Goal: Use online tool/utility: Utilize a website feature to perform a specific function

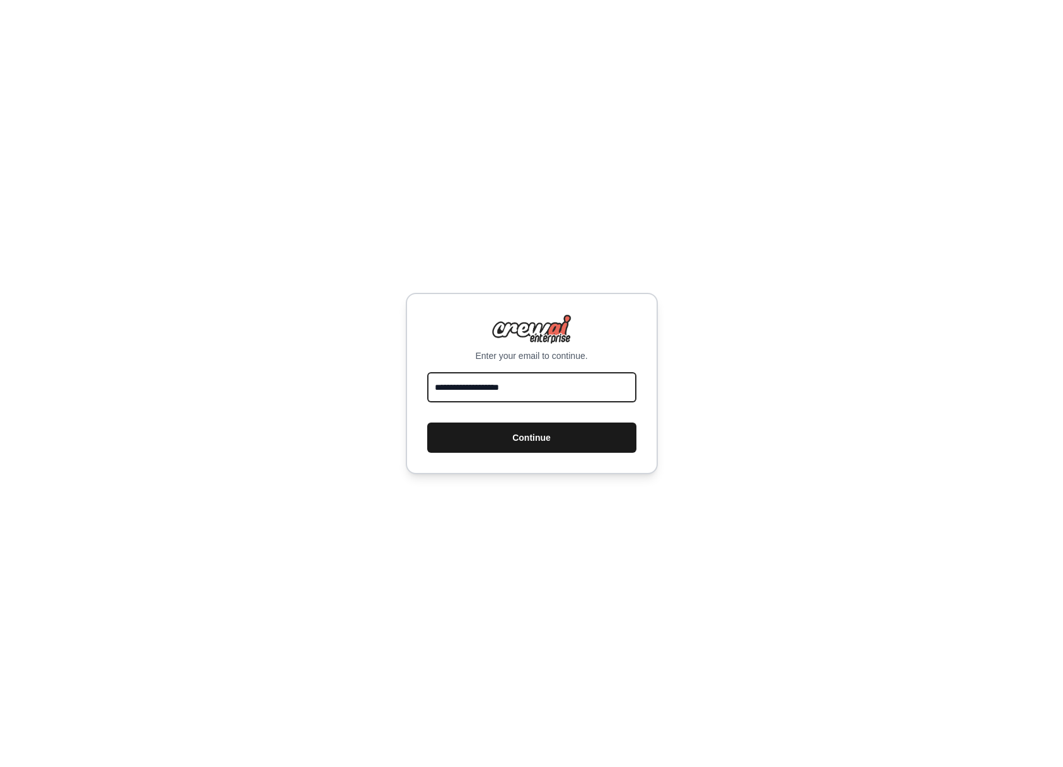
type input "**********"
click at [513, 436] on button "Continue" at bounding box center [531, 438] width 209 height 30
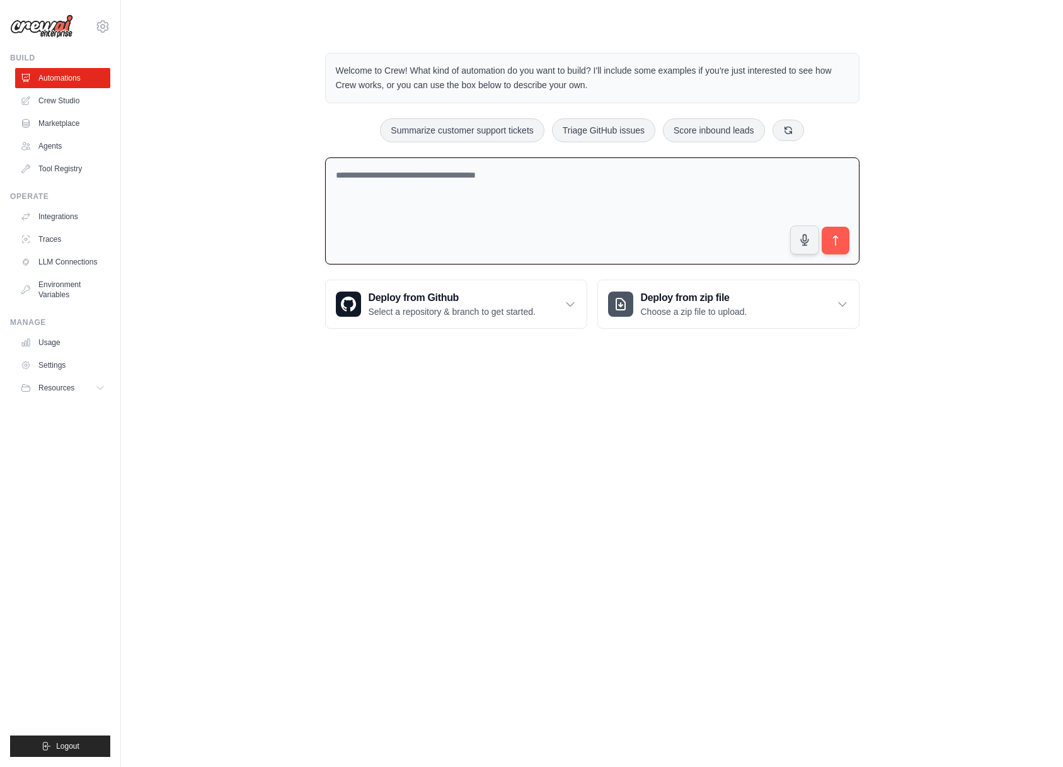
drag, startPoint x: 385, startPoint y: 176, endPoint x: 282, endPoint y: 237, distance: 119.7
click at [386, 177] on textarea at bounding box center [592, 212] width 534 height 108
click at [457, 125] on button "Summarize customer support tickets" at bounding box center [462, 130] width 164 height 24
type textarea "**********"
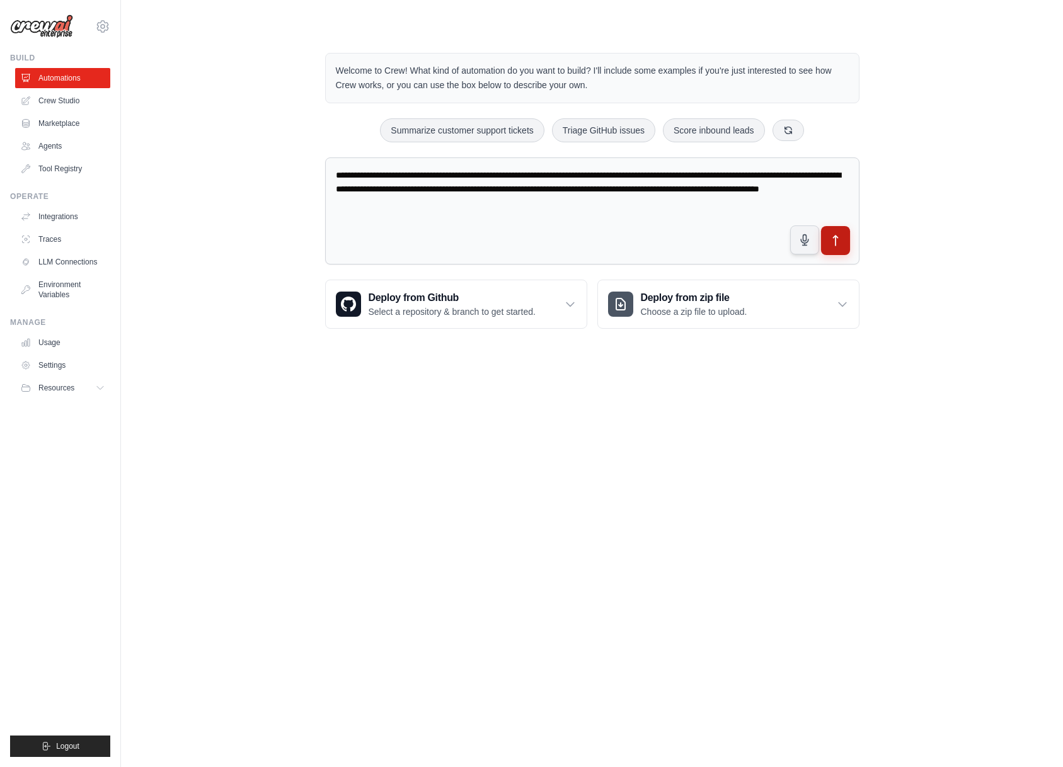
click at [846, 246] on button "submit" at bounding box center [834, 240] width 29 height 29
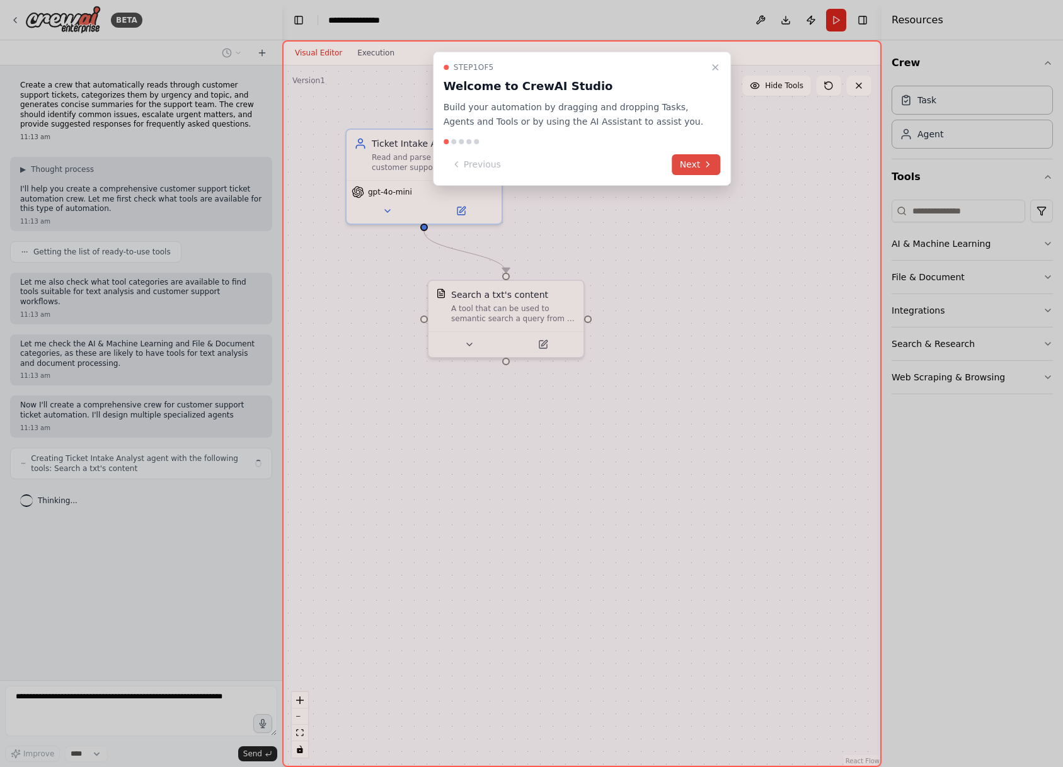
click at [701, 158] on button "Next" at bounding box center [696, 164] width 49 height 21
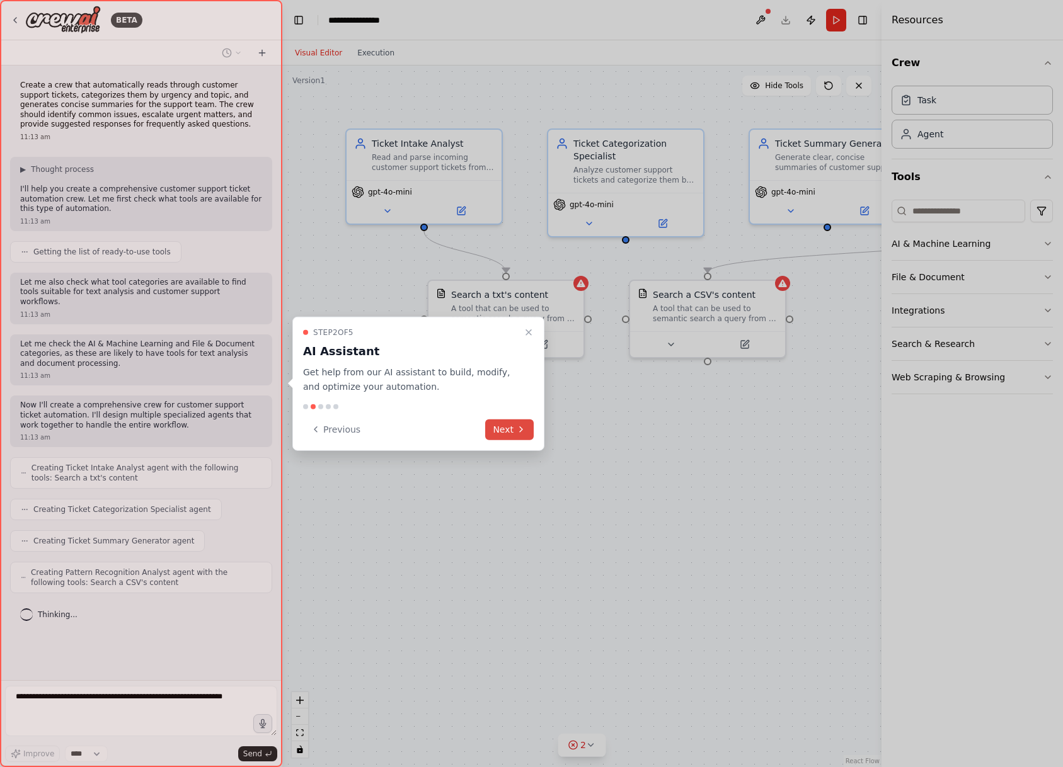
click at [512, 428] on button "Next" at bounding box center [509, 429] width 49 height 21
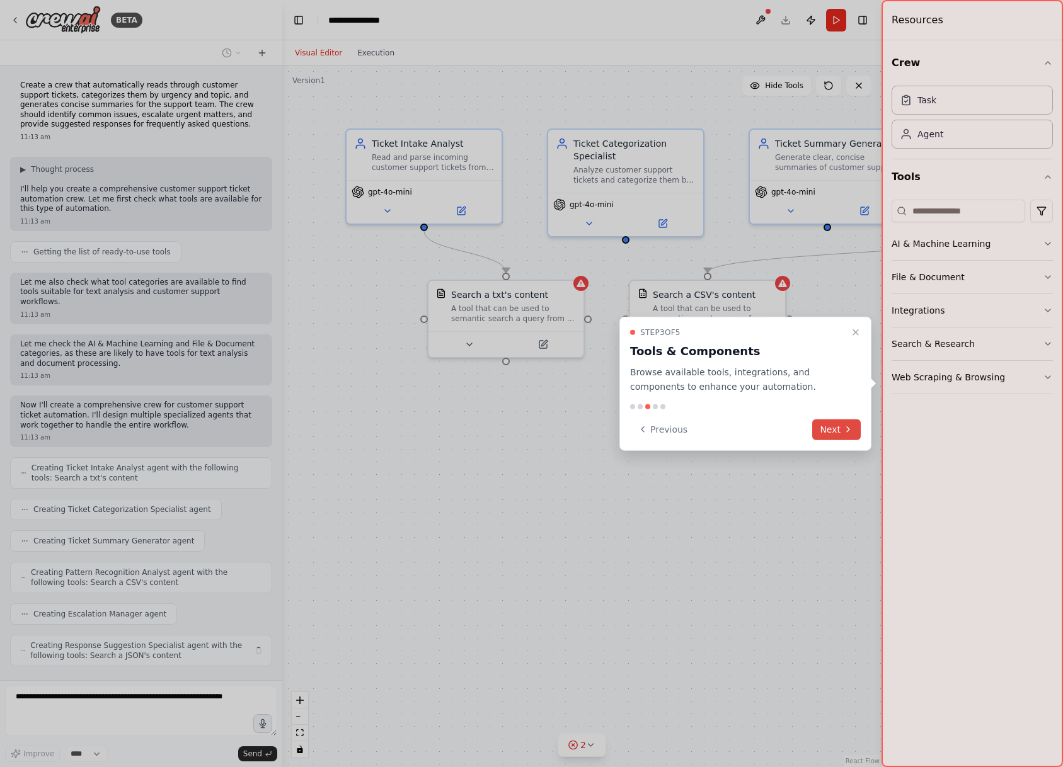
scroll to position [13, 0]
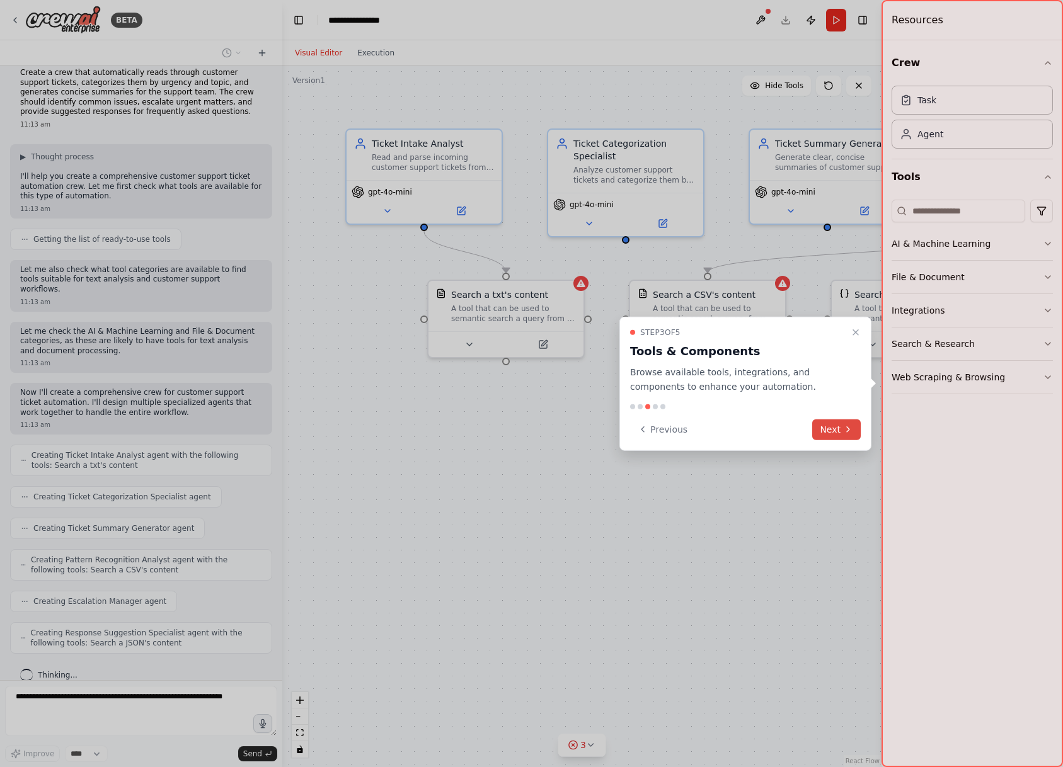
click at [845, 433] on icon at bounding box center [848, 430] width 10 height 10
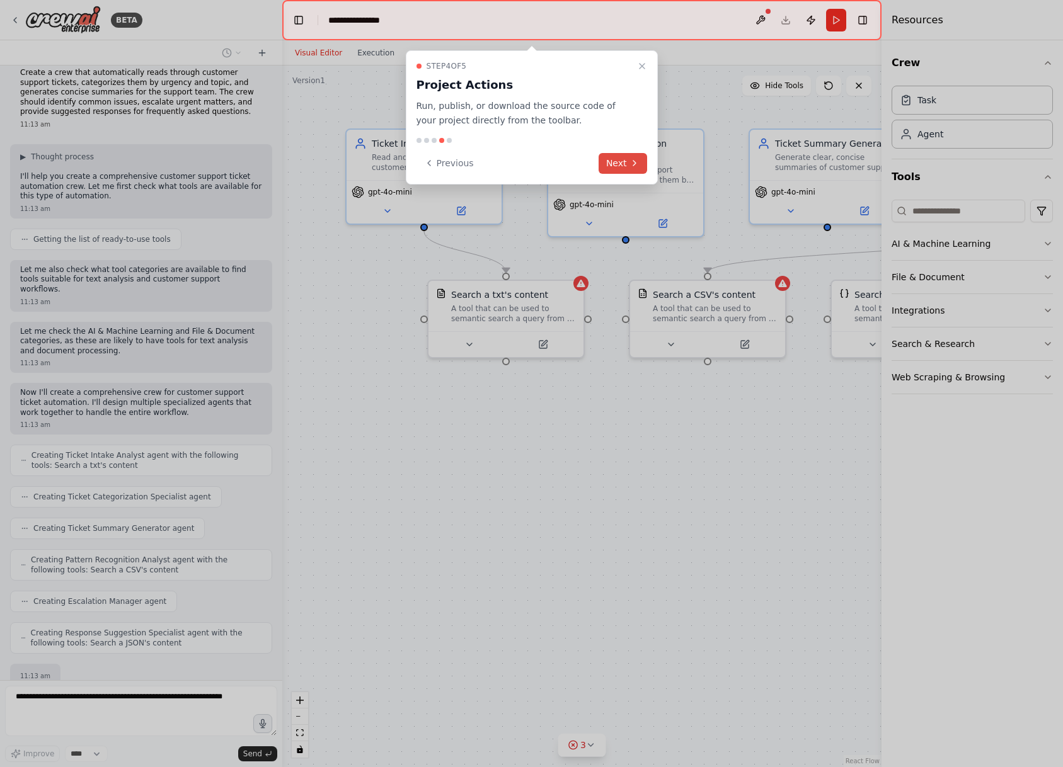
click at [629, 162] on button "Next" at bounding box center [623, 163] width 49 height 21
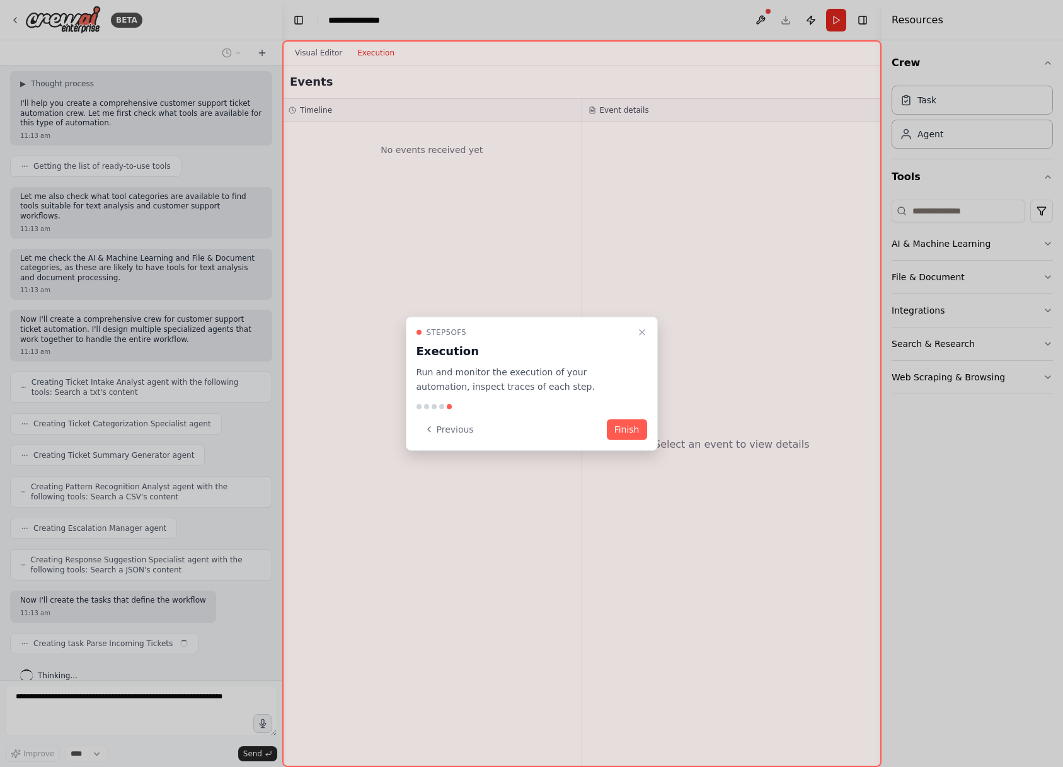
scroll to position [95, 0]
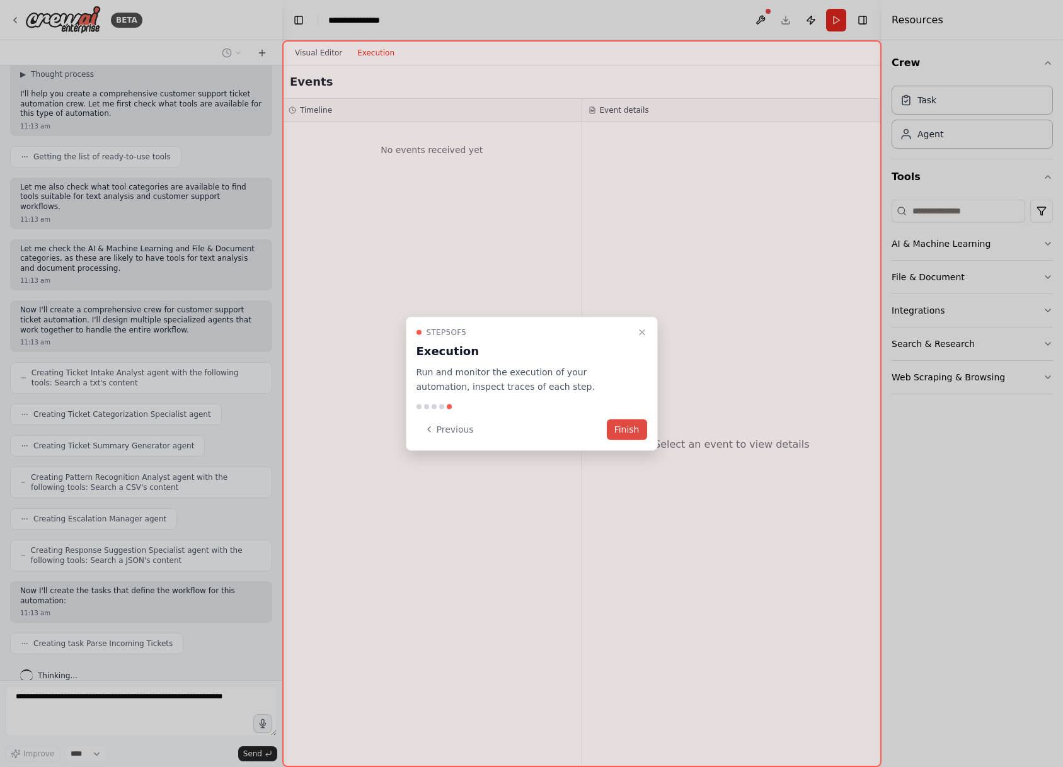
click at [623, 428] on button "Finish" at bounding box center [627, 429] width 40 height 21
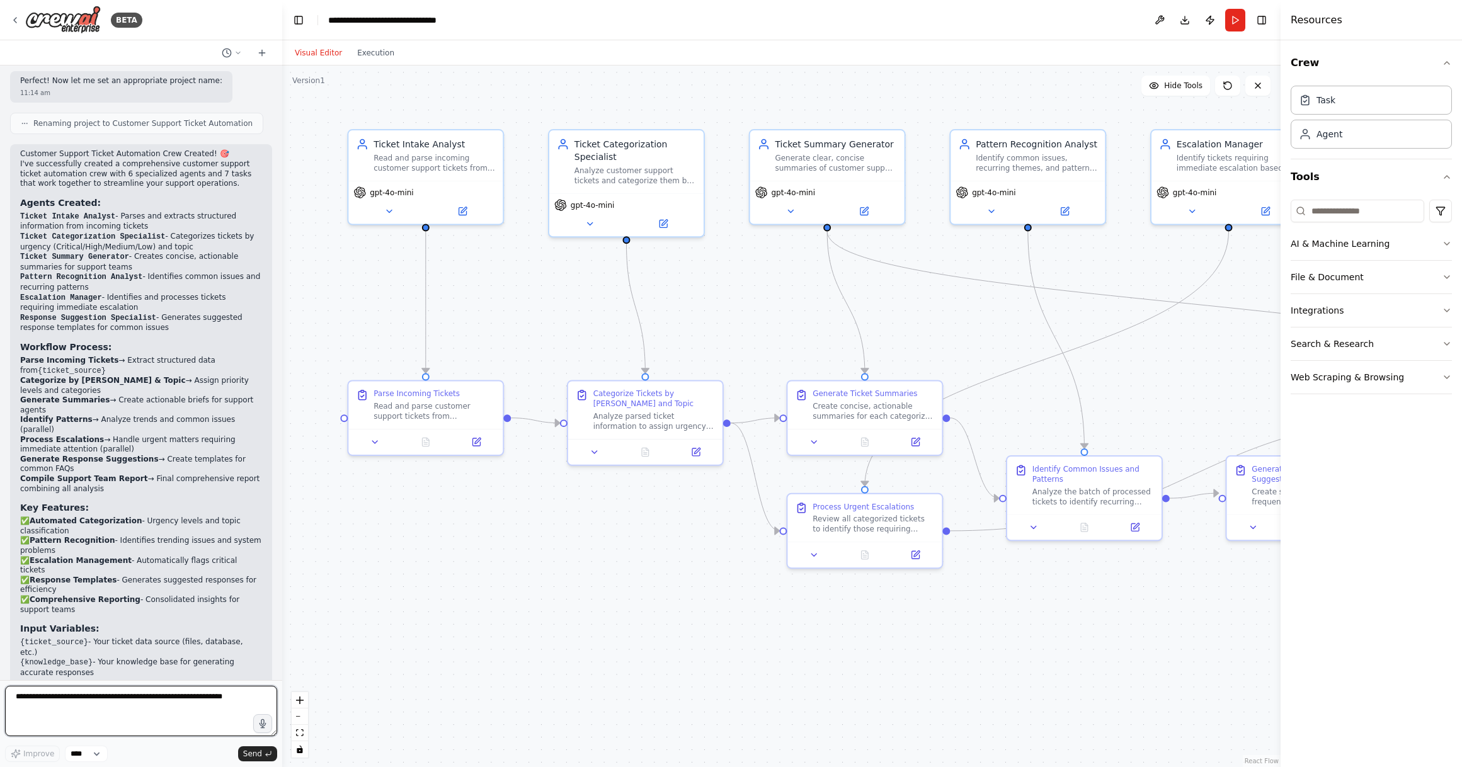
scroll to position [1429, 0]
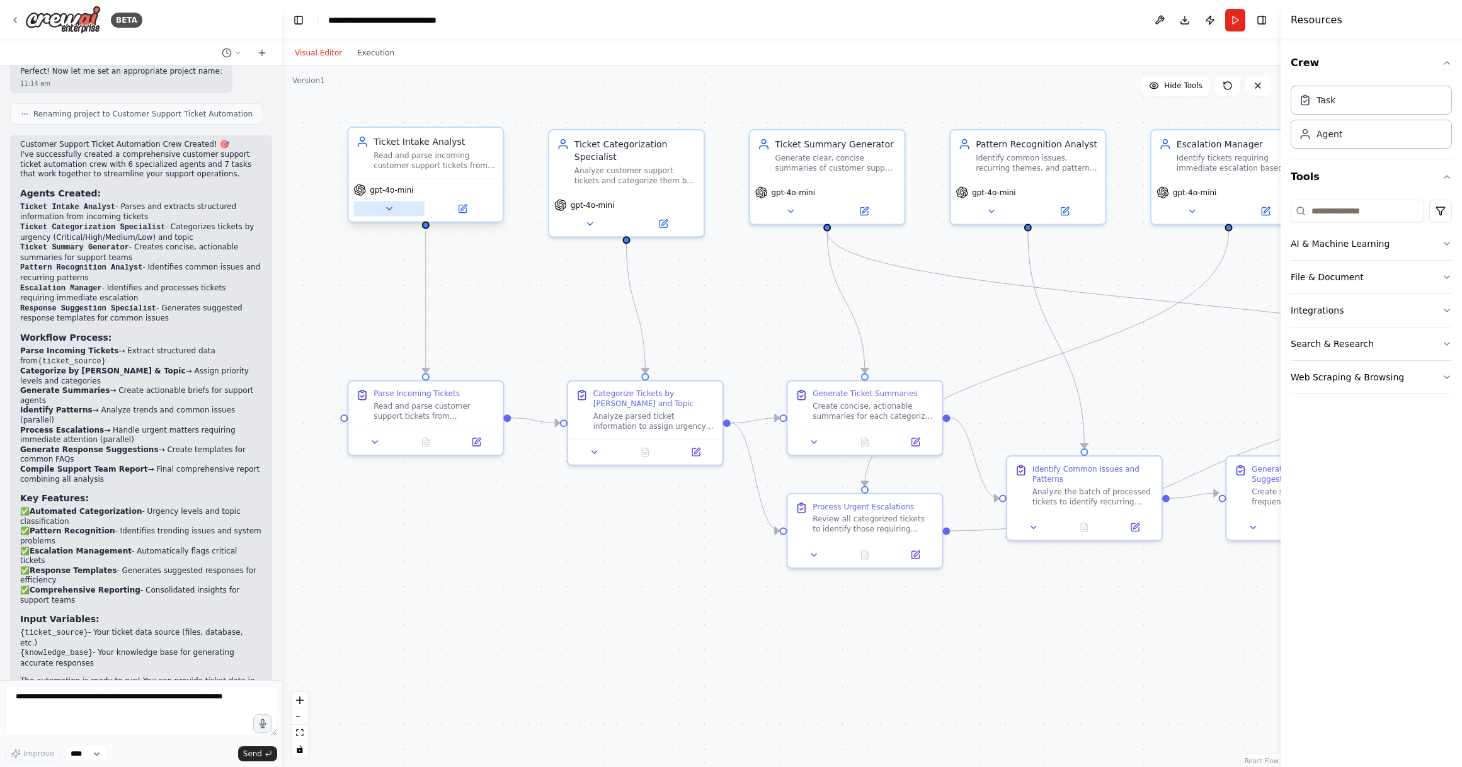
click at [389, 210] on icon at bounding box center [389, 209] width 5 height 3
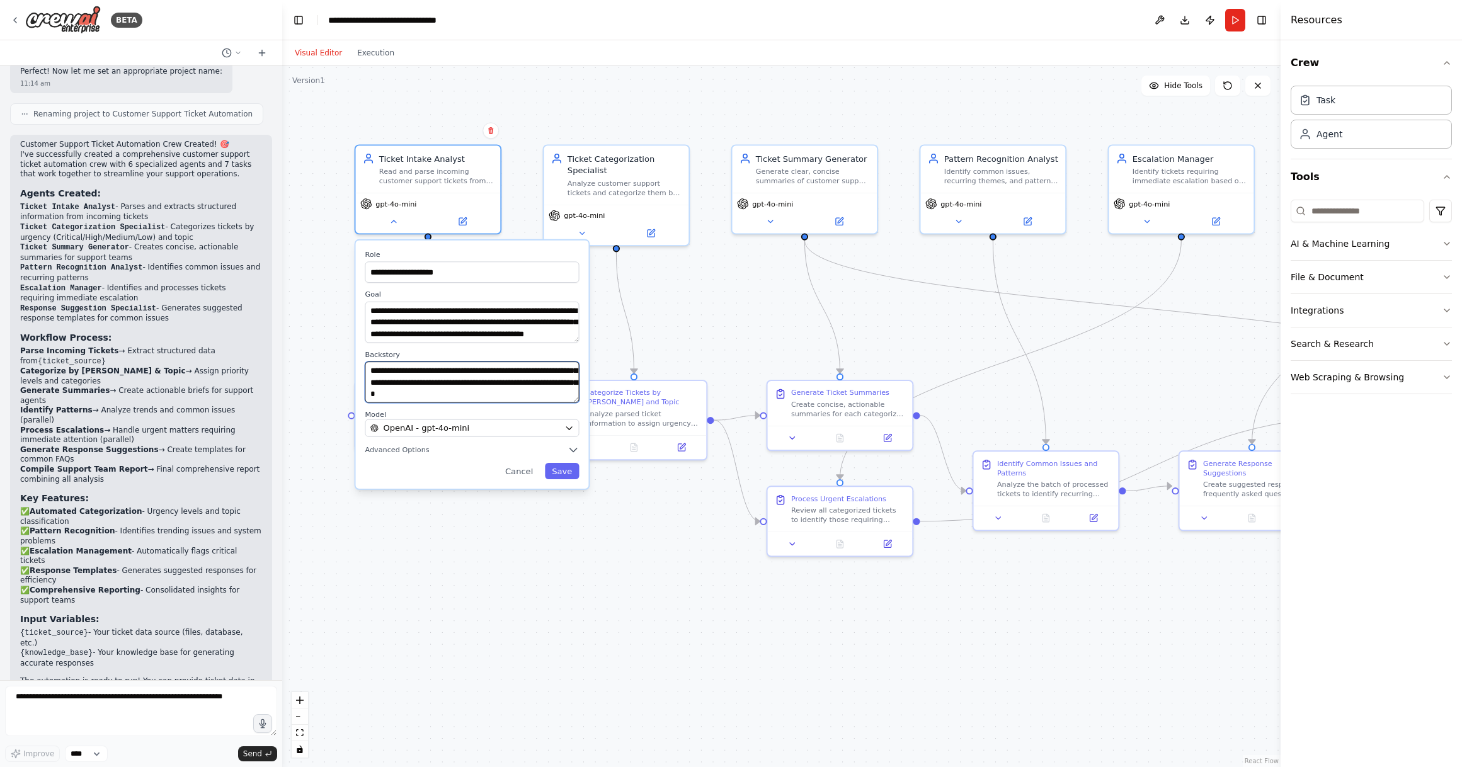
scroll to position [76, 0]
drag, startPoint x: 464, startPoint y: 386, endPoint x: 464, endPoint y: 413, distance: 27.1
click at [464, 413] on div "**********" at bounding box center [471, 365] width 233 height 248
drag, startPoint x: 430, startPoint y: 329, endPoint x: 427, endPoint y: 346, distance: 16.7
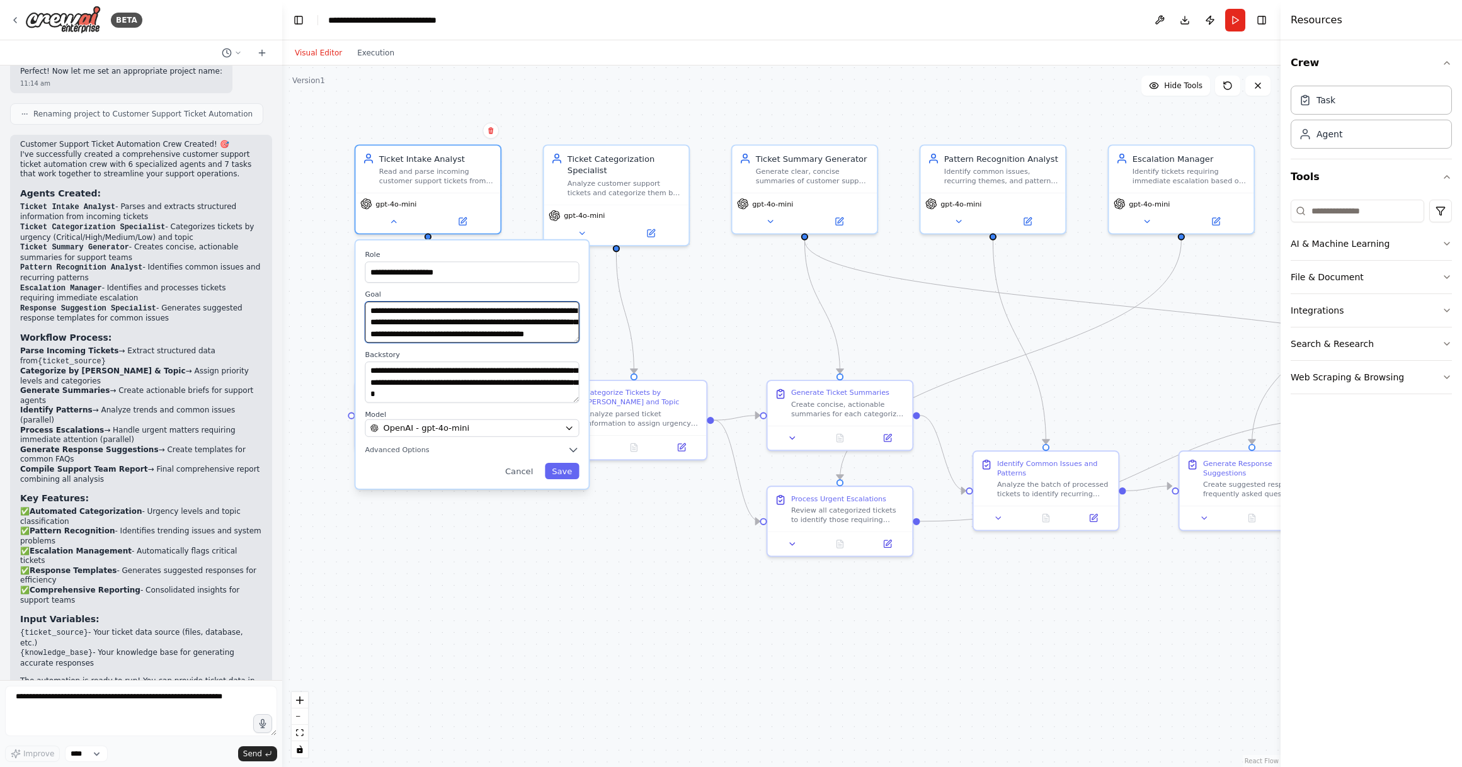
click at [427, 346] on div "**********" at bounding box center [471, 365] width 233 height 248
click at [446, 325] on textarea "**********" at bounding box center [472, 322] width 214 height 41
click at [680, 301] on div "**********" at bounding box center [781, 417] width 999 height 702
click at [510, 472] on button "Cancel" at bounding box center [519, 471] width 42 height 16
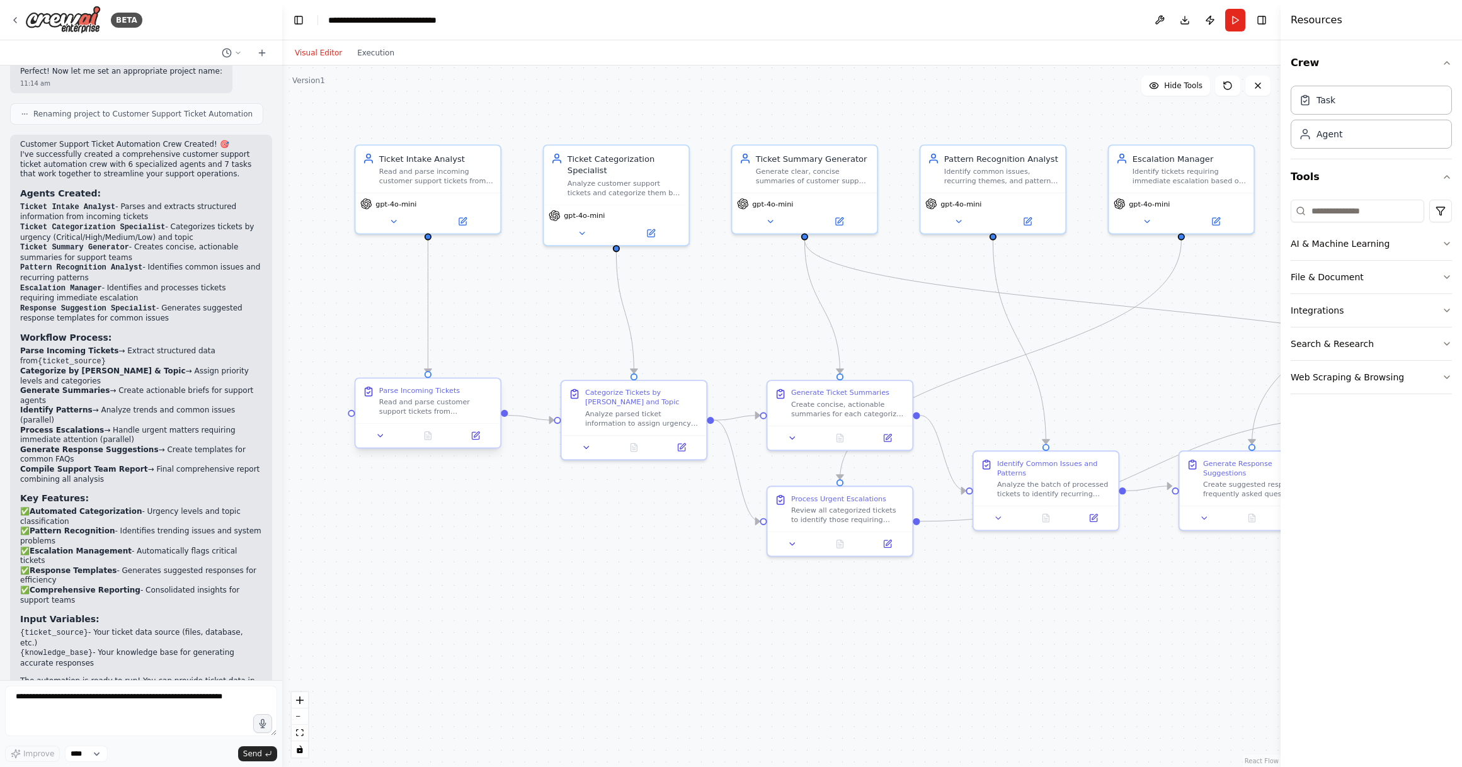
click at [448, 413] on div "Read and parse customer support tickets from {ticket_source}, extracting struct…" at bounding box center [436, 407] width 114 height 19
click at [384, 435] on icon at bounding box center [380, 435] width 9 height 9
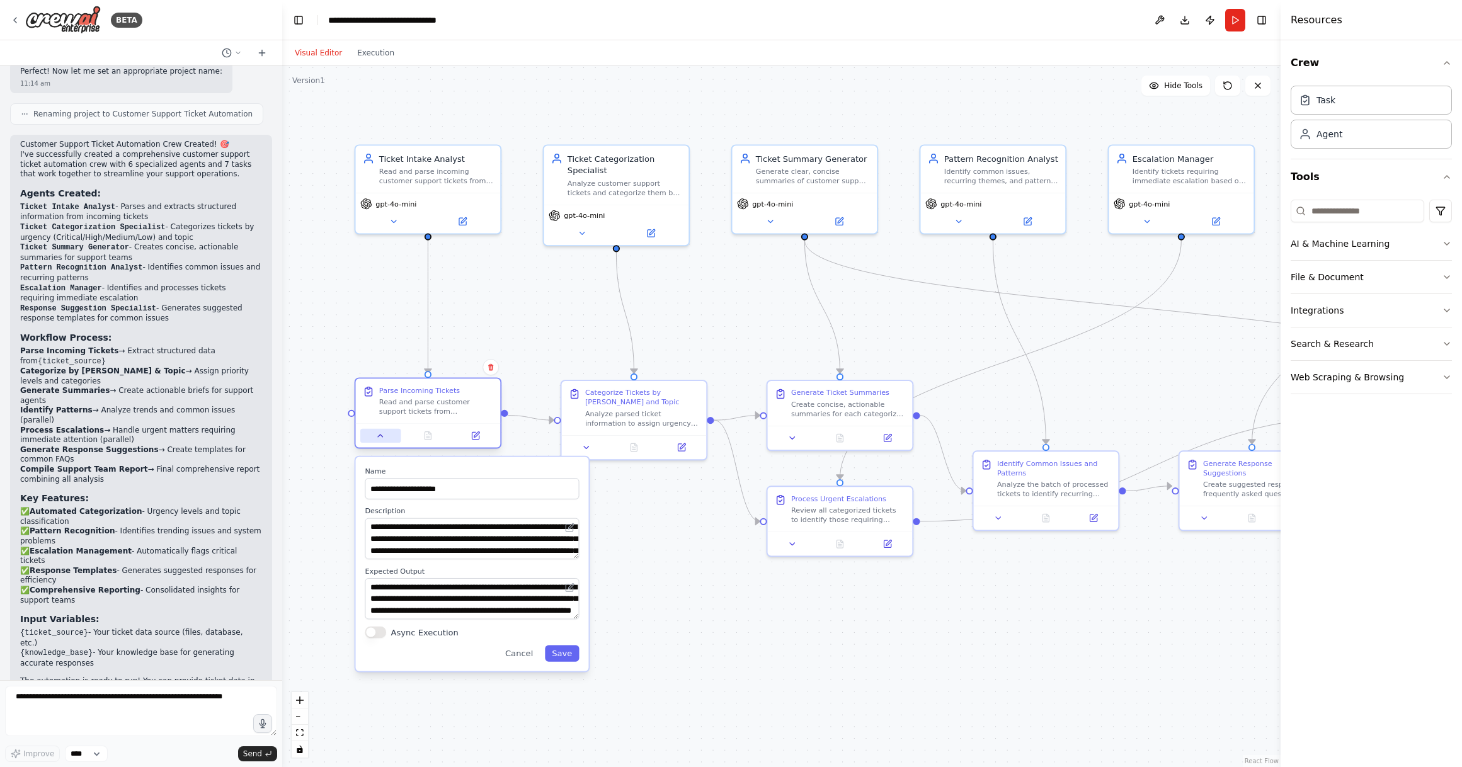
click at [384, 435] on icon at bounding box center [380, 435] width 9 height 9
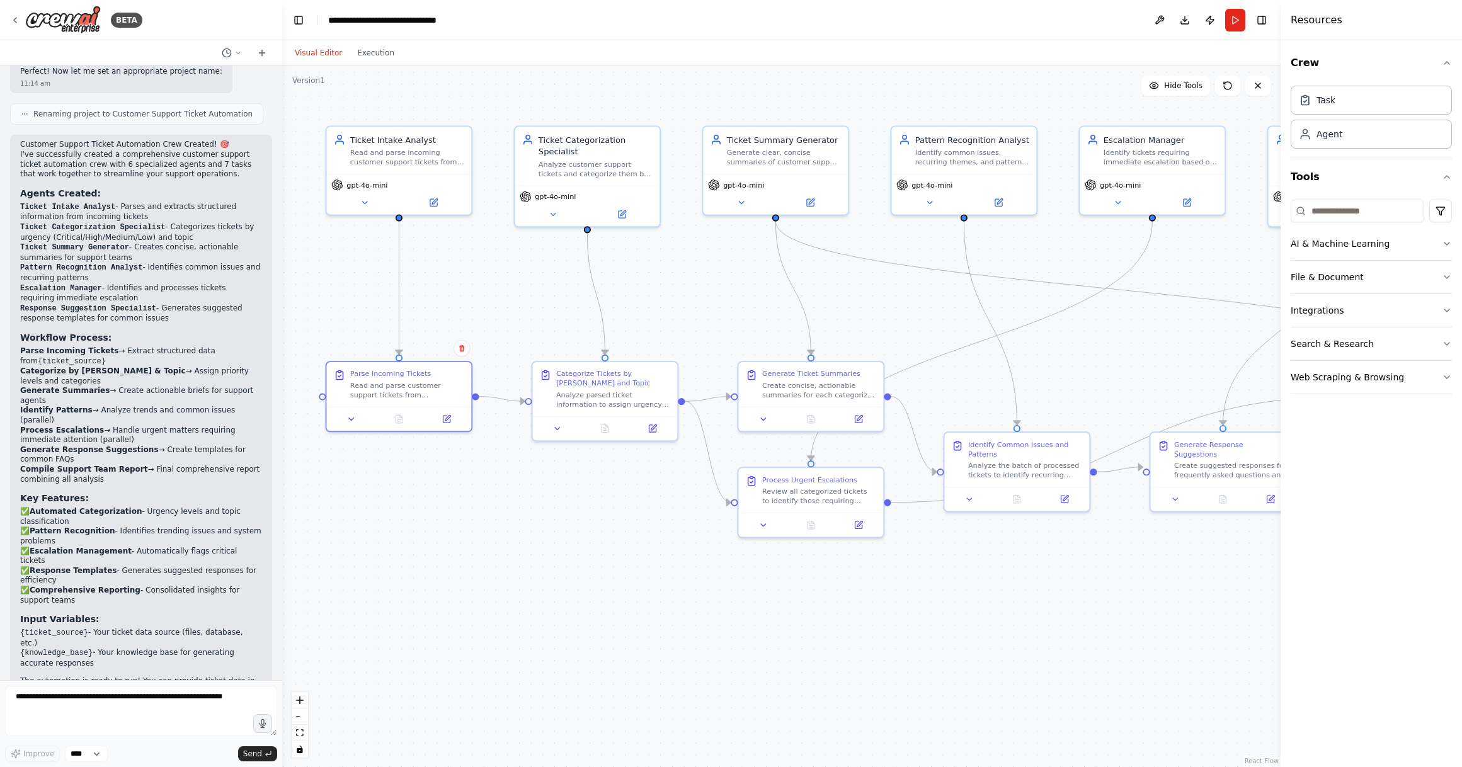
drag, startPoint x: 1164, startPoint y: 355, endPoint x: 1135, endPoint y: 336, distance: 34.6
click at [1062, 336] on div ".deletable-edge-delete-btn { width: 20px; height: 20px; border: 0px solid #ffff…" at bounding box center [781, 417] width 999 height 702
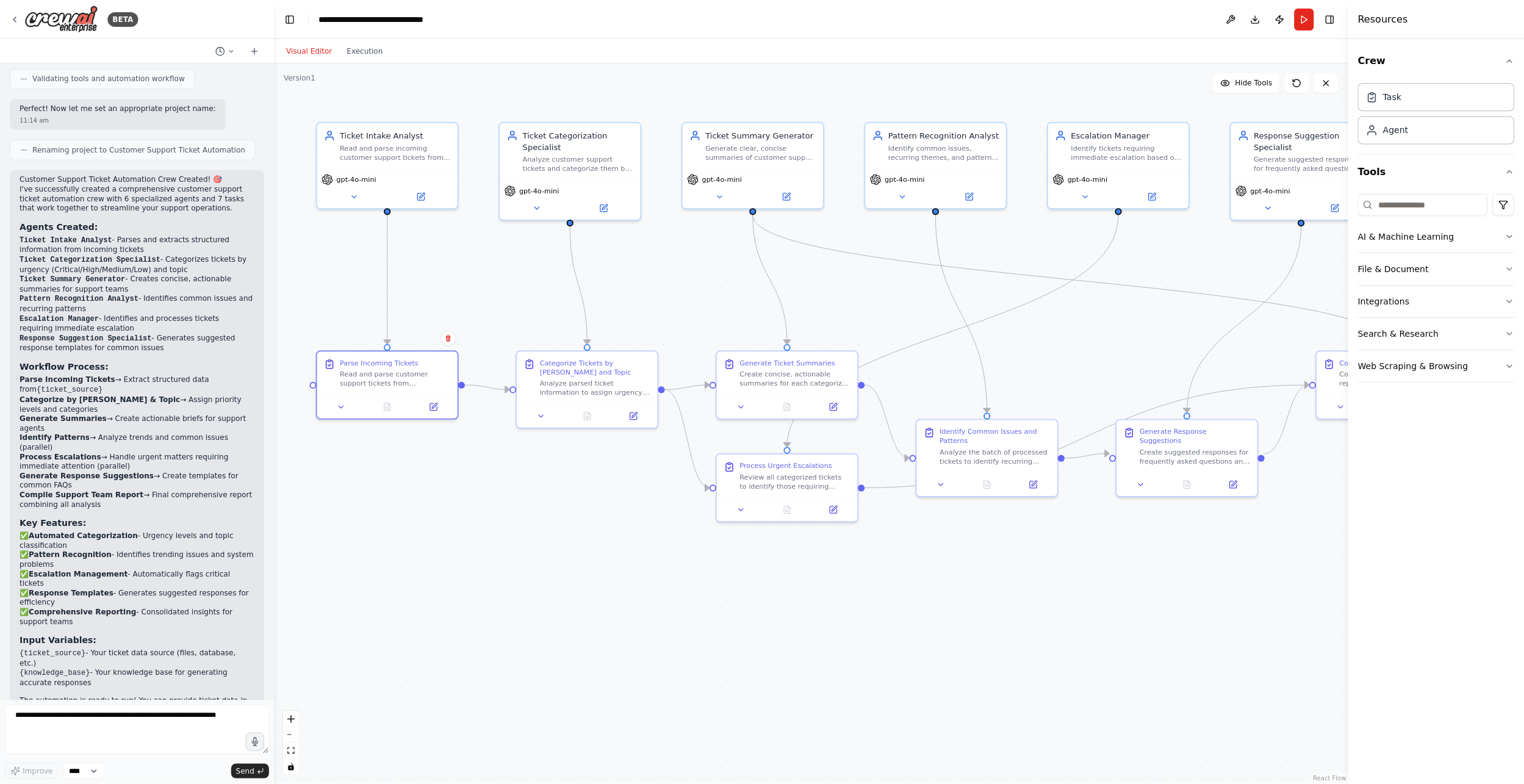
scroll to position [1342, 0]
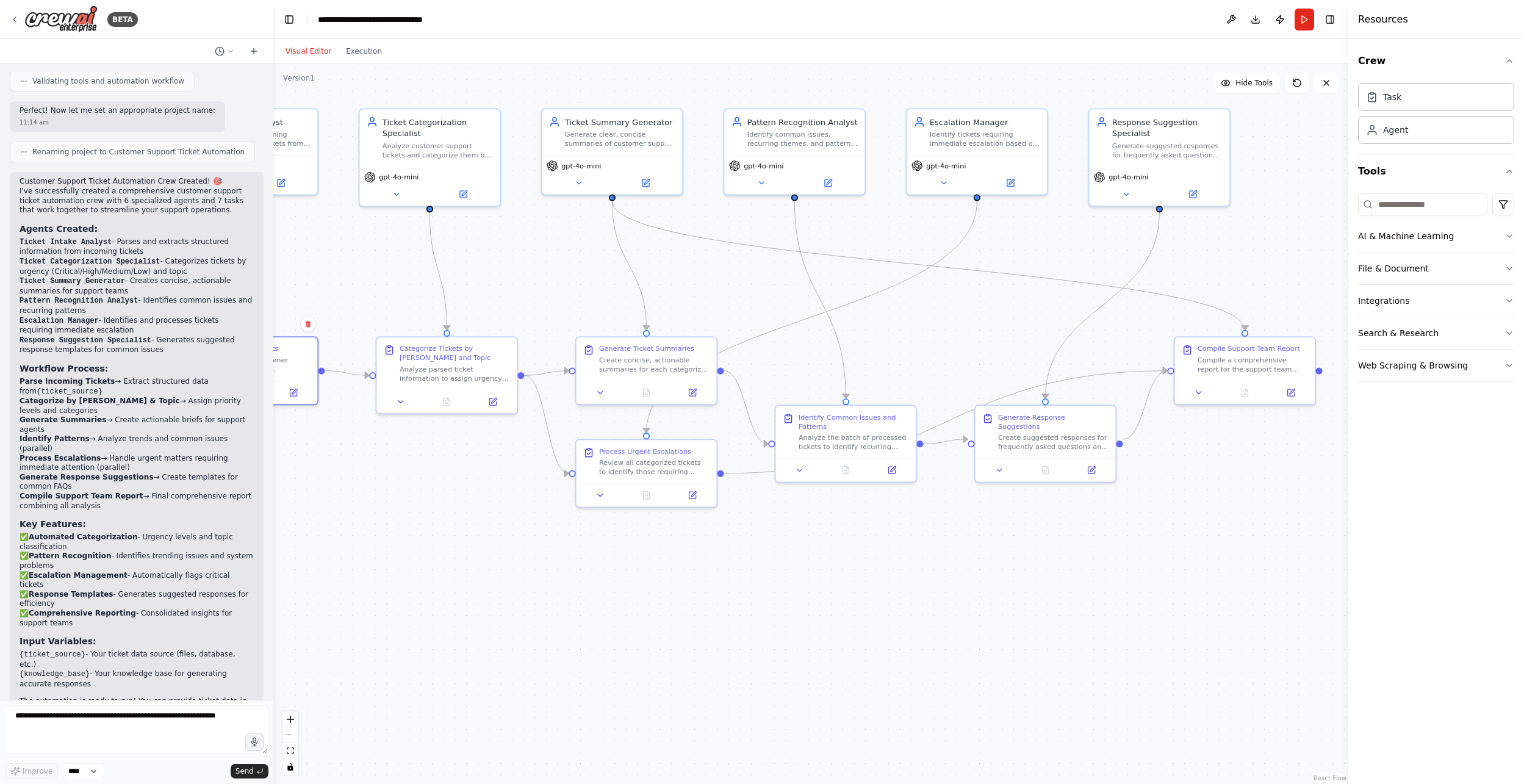
drag, startPoint x: 1176, startPoint y: 568, endPoint x: 1081, endPoint y: 559, distance: 95.4
click at [1028, 559] on div ".deletable-edge-delete-btn { width: 20px; height: 20px; border: 0px solid #ffff…" at bounding box center [810, 424] width 1075 height 720
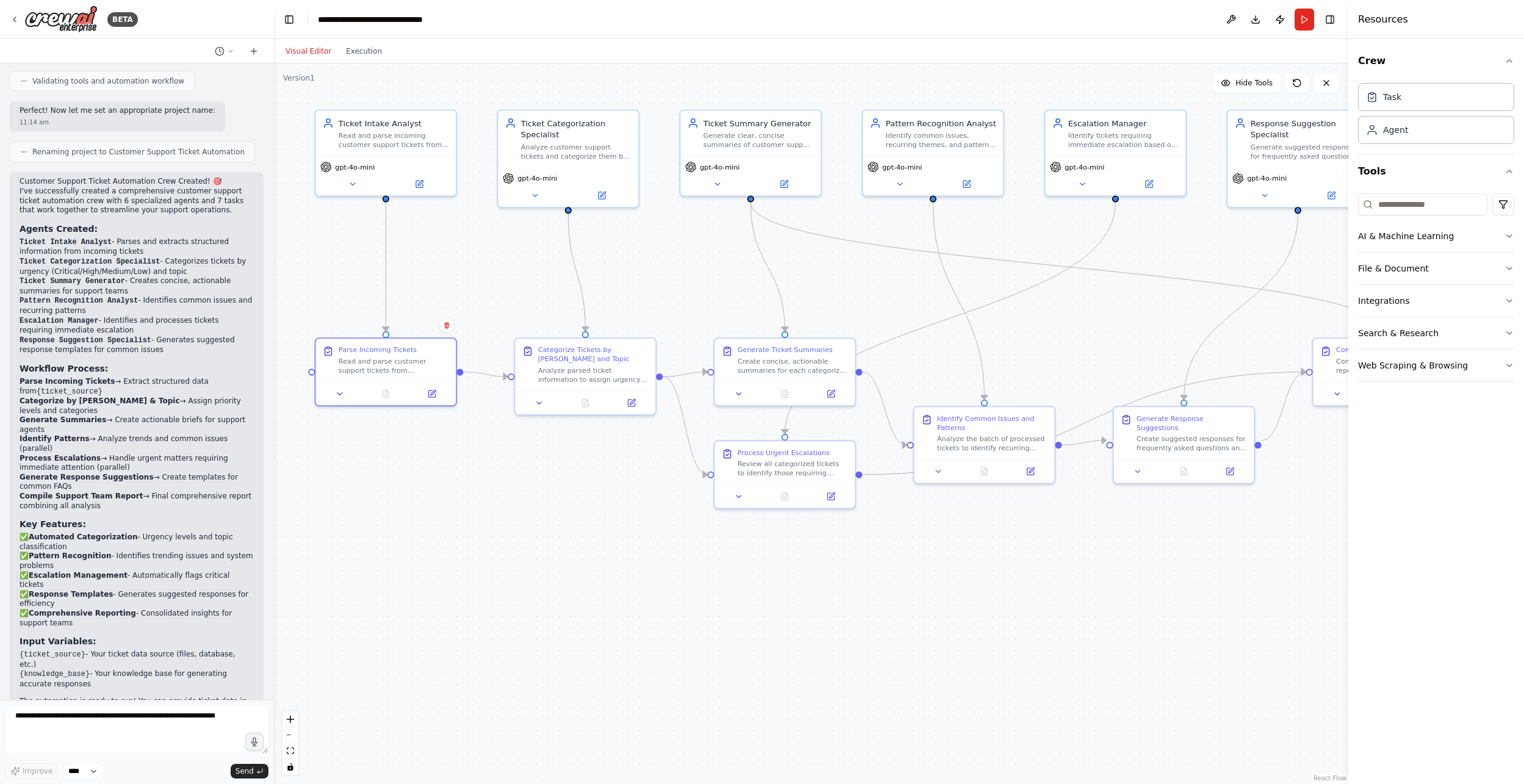
drag, startPoint x: 419, startPoint y: 508, endPoint x: 530, endPoint y: 513, distance: 111.1
click at [530, 513] on div ".deletable-edge-delete-btn { width: 20px; height: 20px; border: 0px solid #ffff…" at bounding box center [810, 424] width 1075 height 720
click at [361, 45] on button "Execution" at bounding box center [364, 50] width 50 height 15
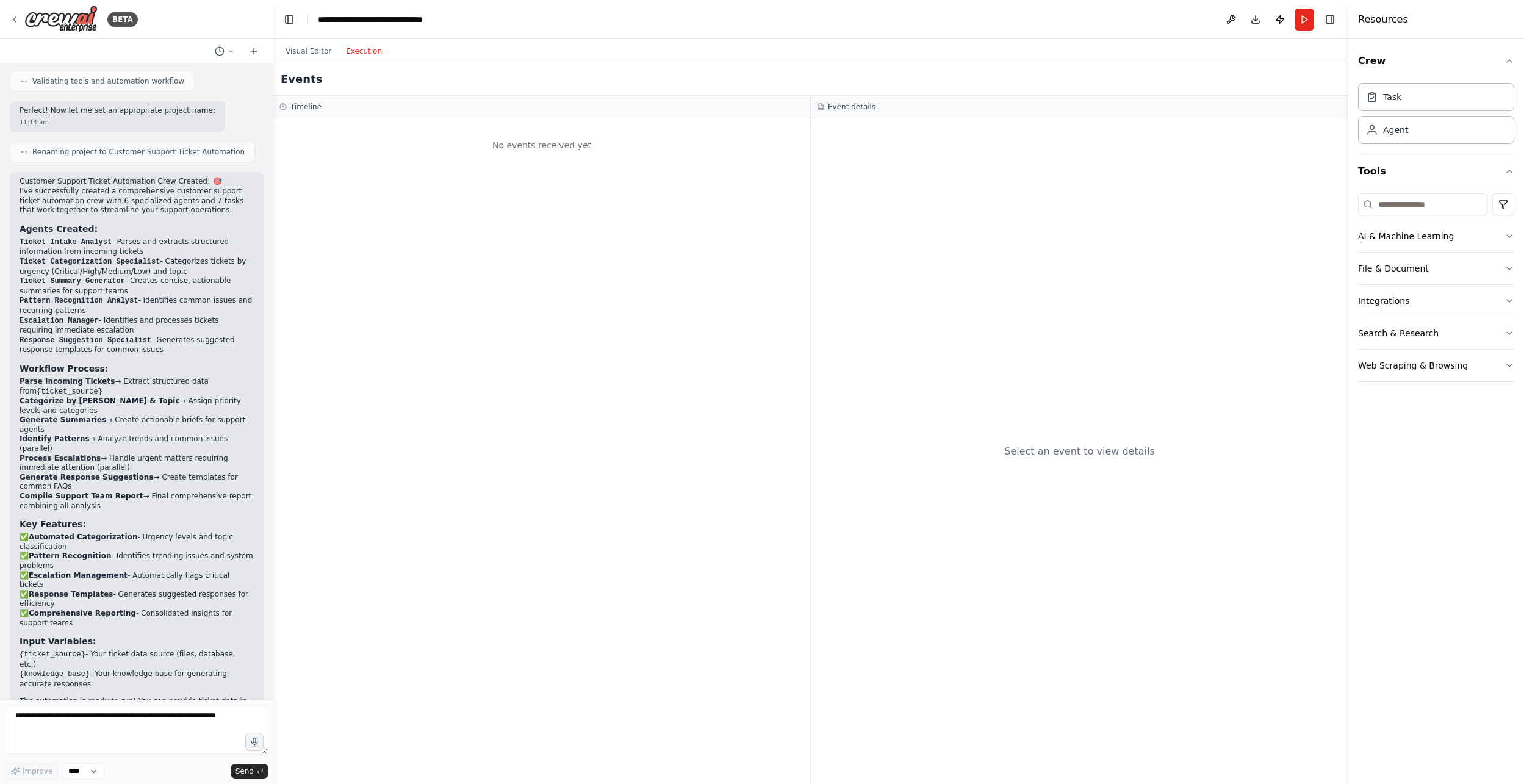
click at [1028, 235] on icon "button" at bounding box center [1509, 236] width 10 height 10
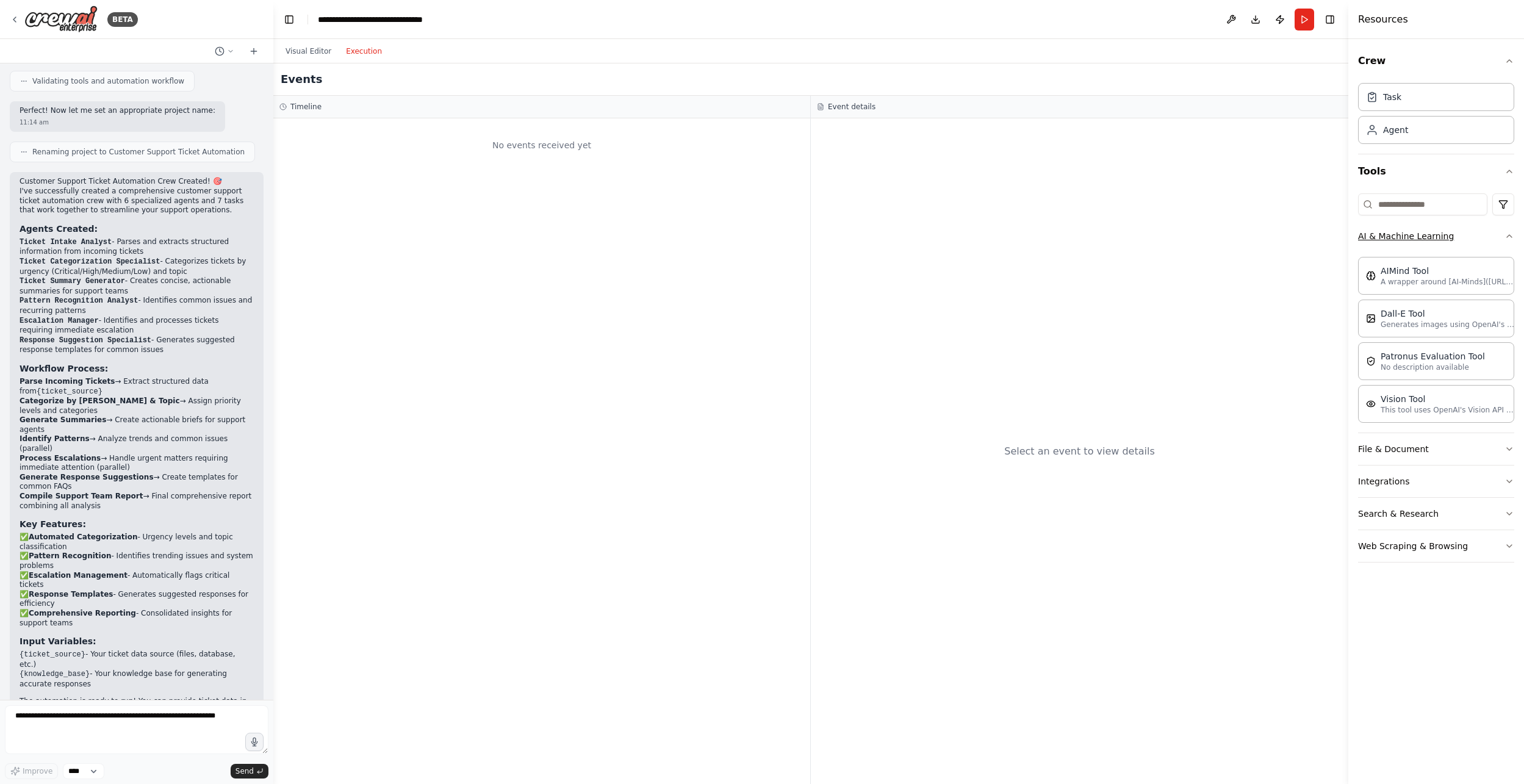
click at [1028, 235] on icon "button" at bounding box center [1509, 236] width 10 height 10
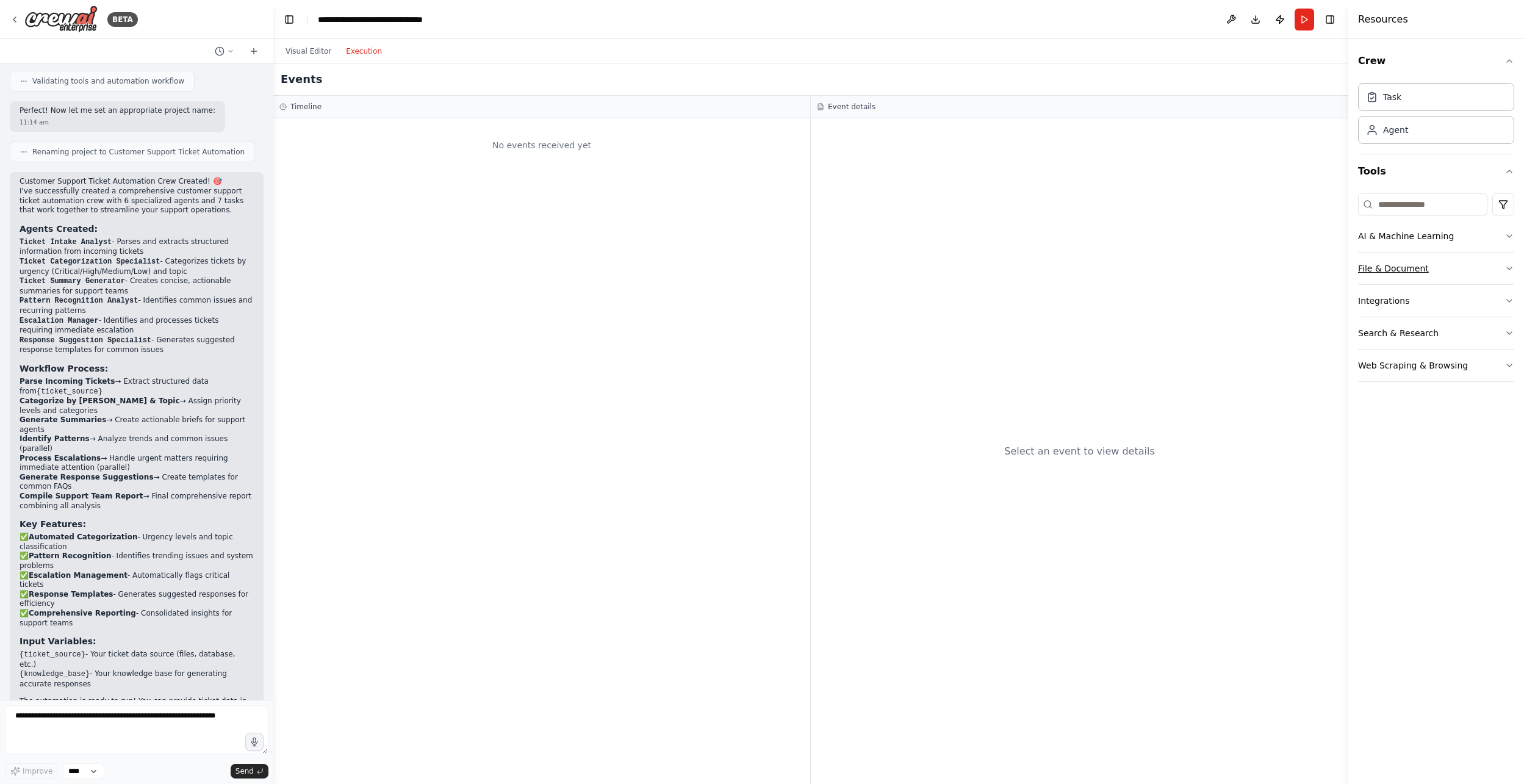
click at [1028, 266] on icon "button" at bounding box center [1509, 268] width 10 height 10
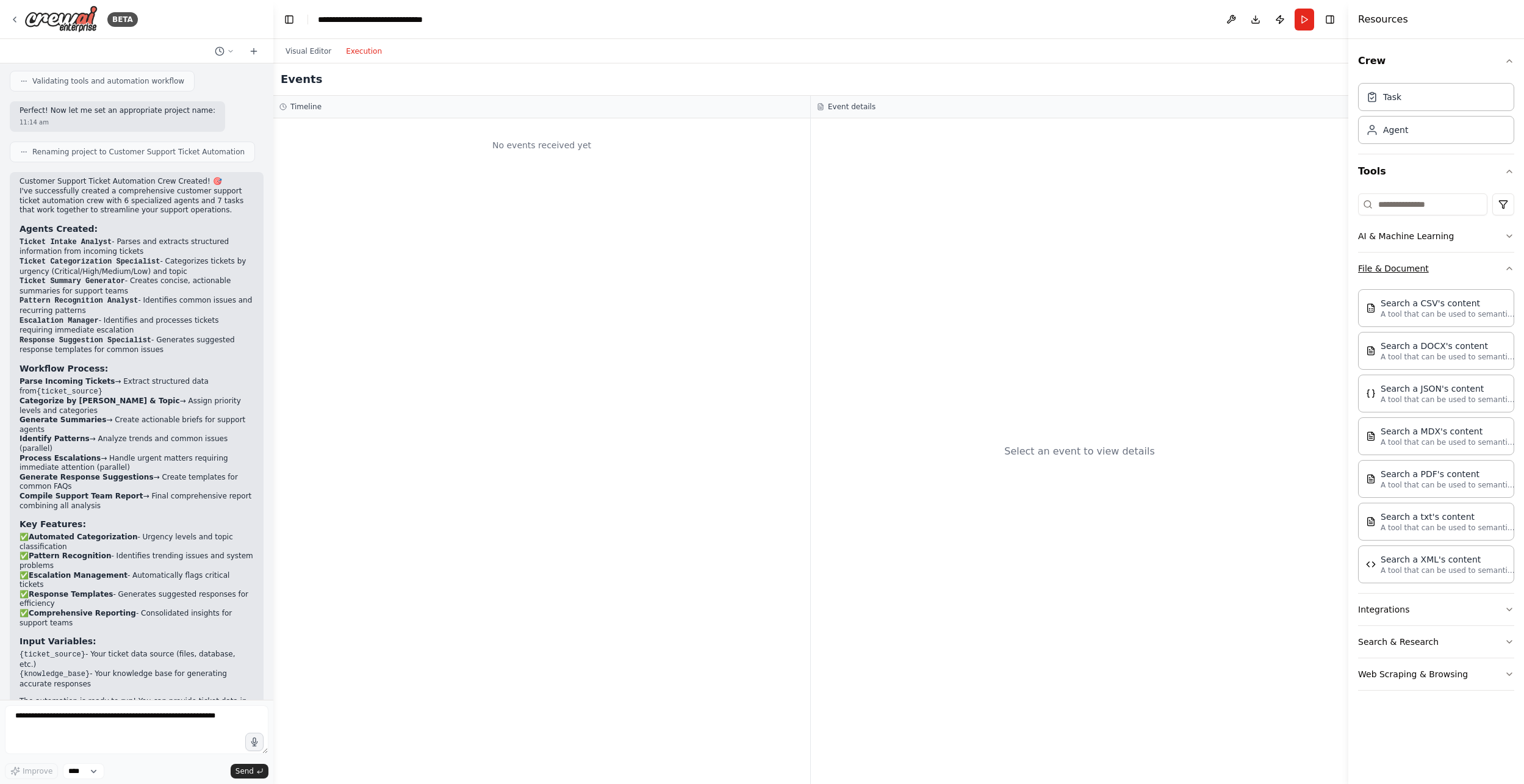
click at [1028, 266] on icon "button" at bounding box center [1509, 268] width 10 height 10
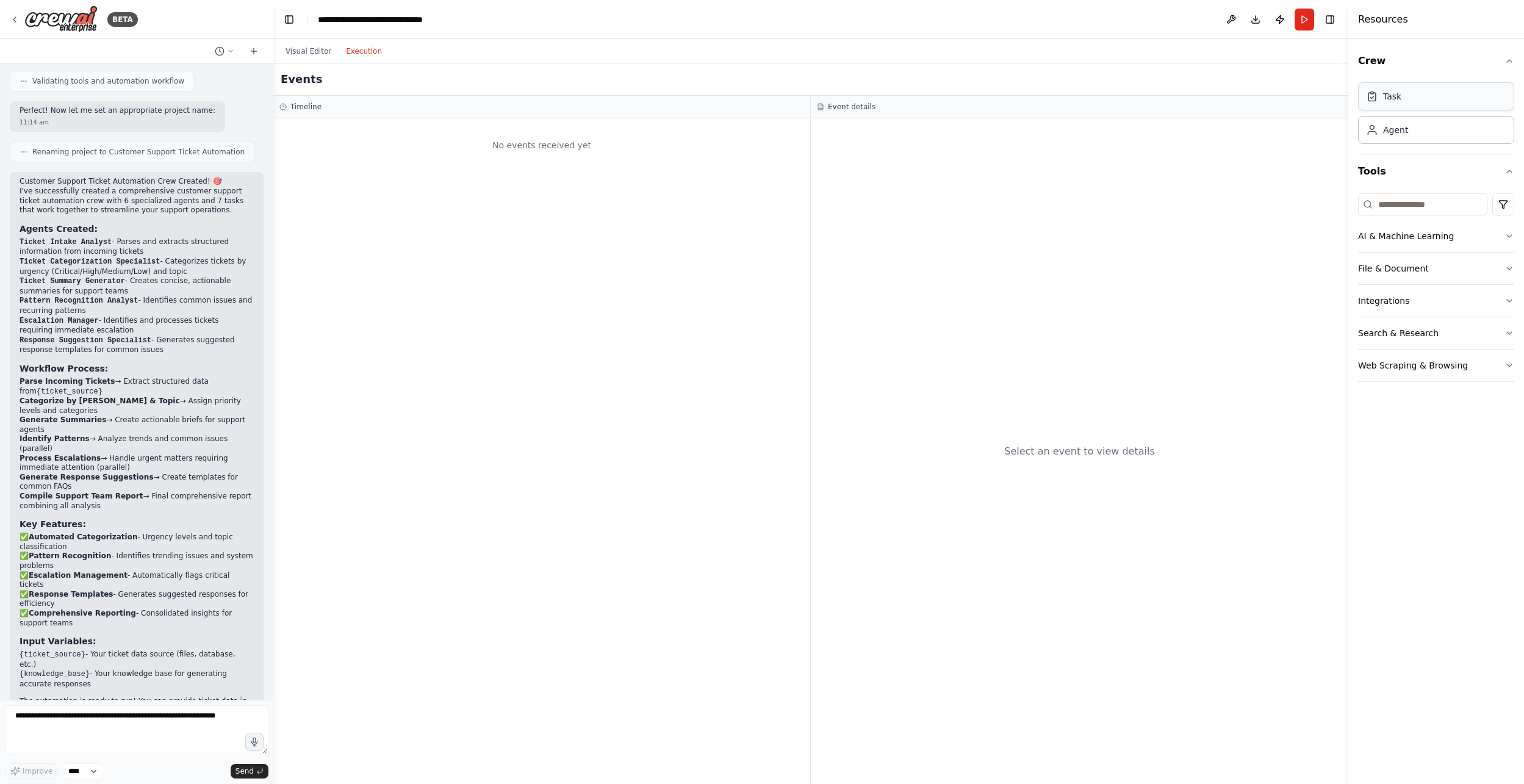
click at [1028, 102] on div "Task" at bounding box center [1435, 96] width 156 height 28
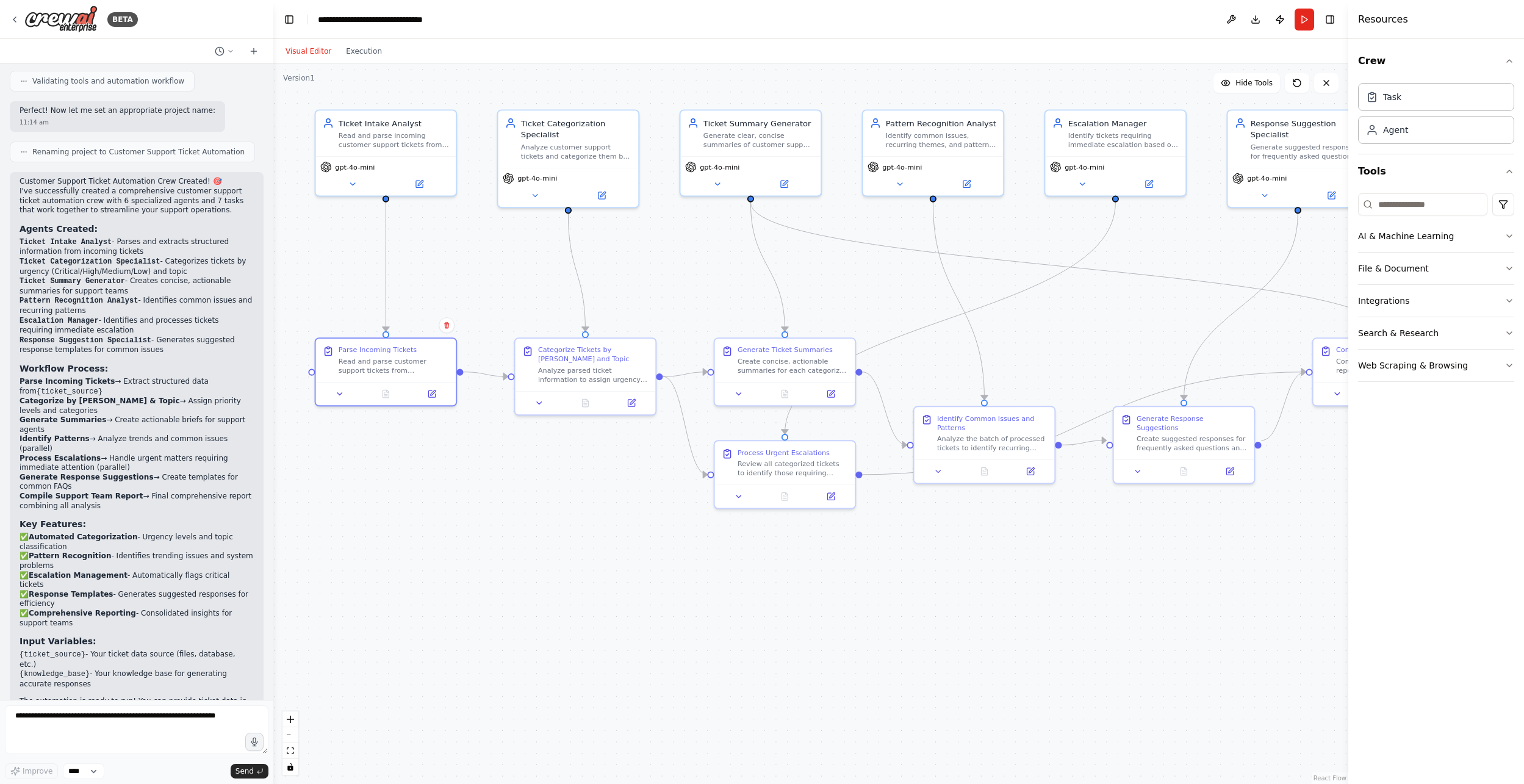
click at [321, 45] on button "Visual Editor" at bounding box center [308, 50] width 60 height 15
click at [657, 674] on icon at bounding box center [659, 673] width 9 height 9
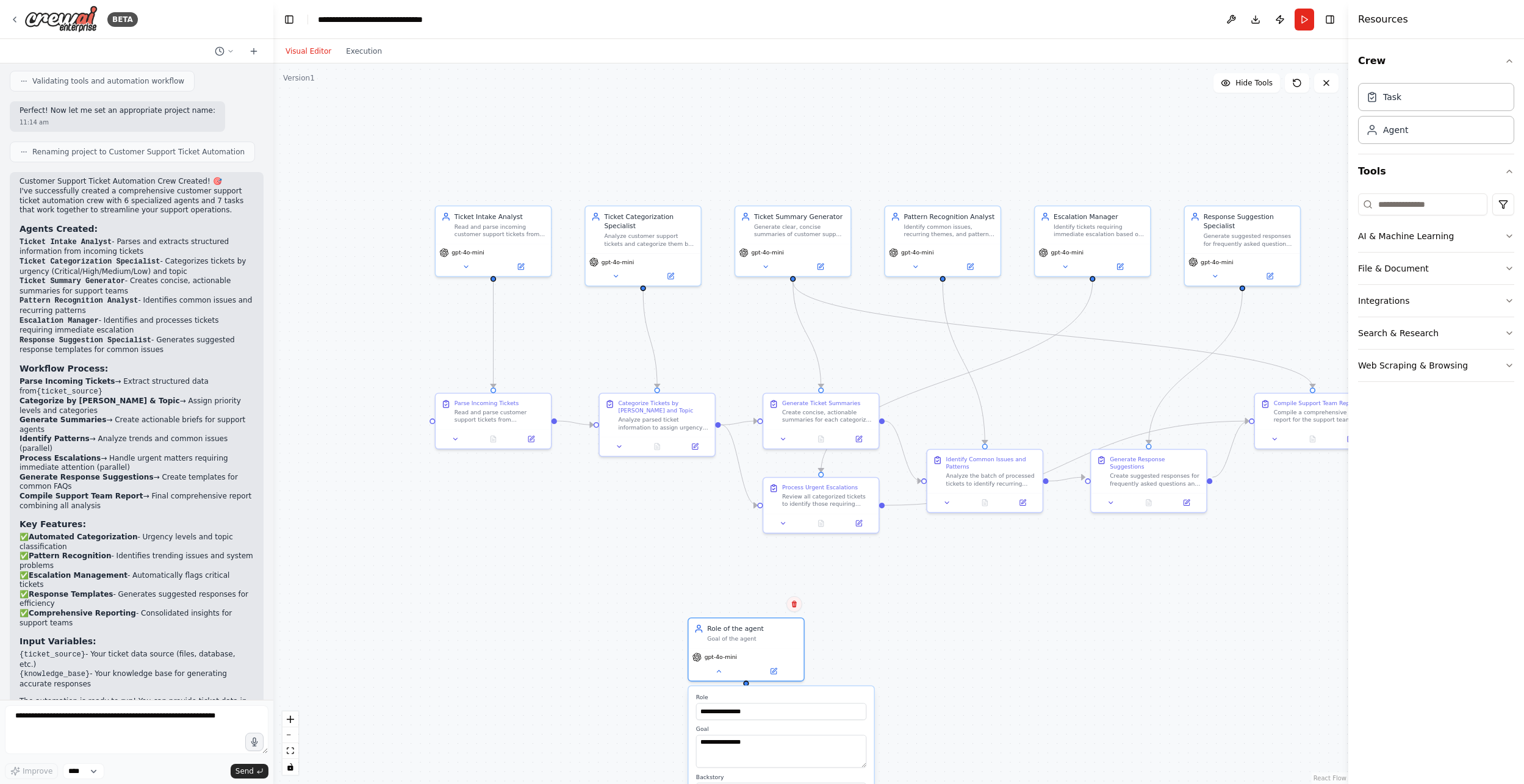
click at [793, 605] on icon at bounding box center [794, 604] width 5 height 7
click at [761, 606] on button "Confirm" at bounding box center [759, 603] width 44 height 15
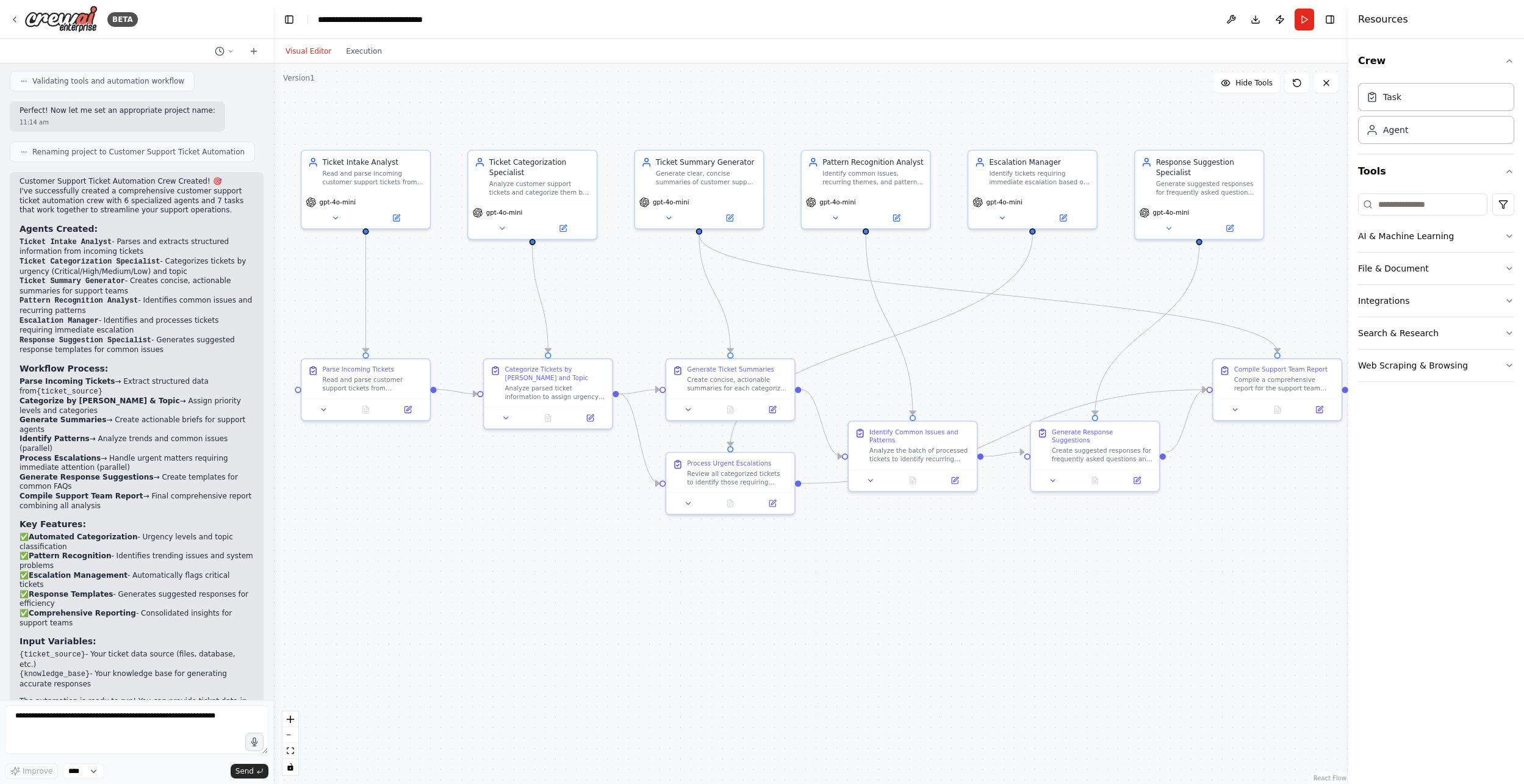
drag, startPoint x: 1071, startPoint y: 618, endPoint x: 989, endPoint y: 608, distance: 82.6
click at [989, 608] on div ".deletable-edge-delete-btn { width: 20px; height: 20px; border: 0px solid #ffff…" at bounding box center [810, 424] width 1075 height 720
click at [1028, 18] on button at bounding box center [1231, 19] width 19 height 22
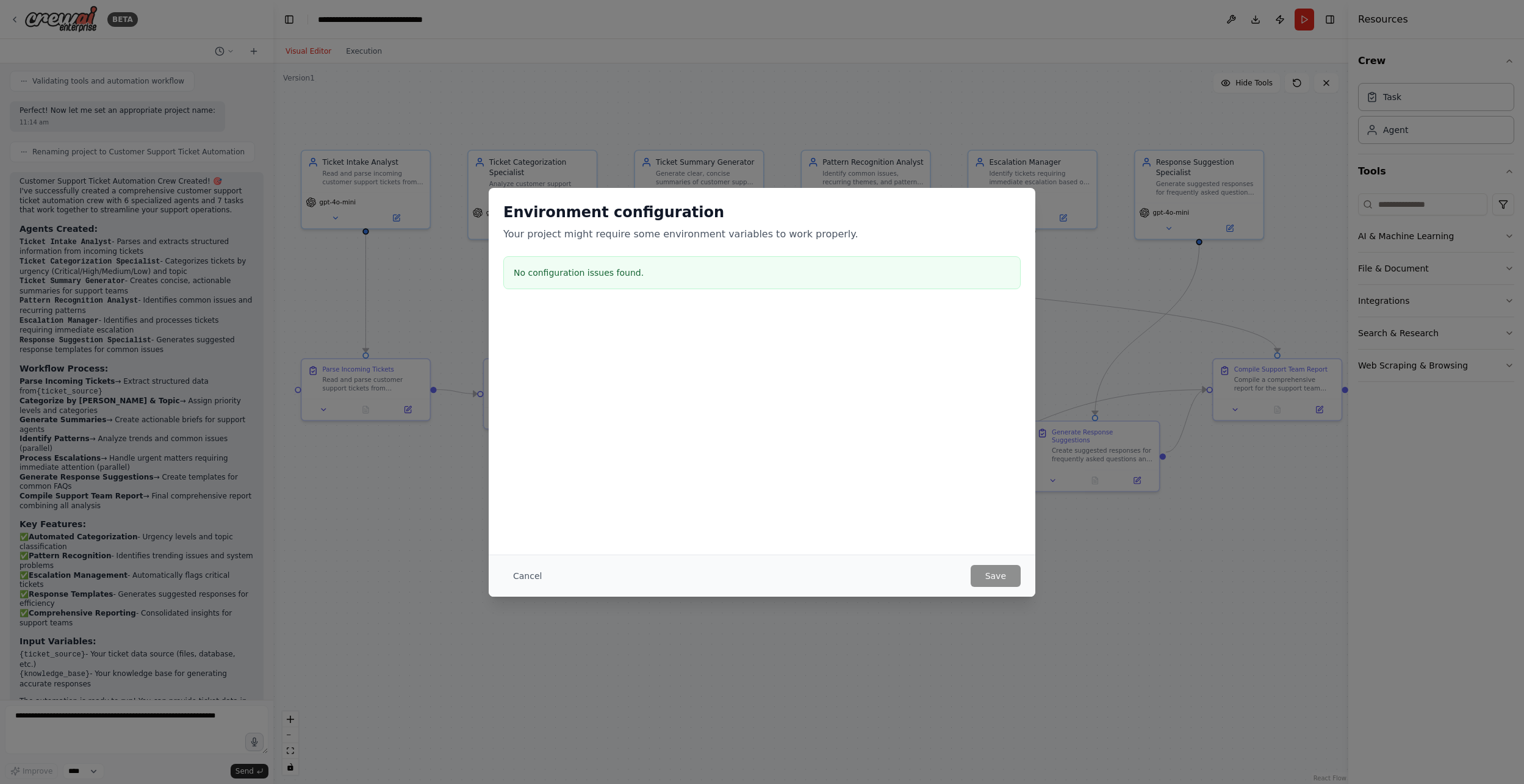
drag, startPoint x: 536, startPoint y: 574, endPoint x: 556, endPoint y: 577, distance: 20.2
click at [536, 574] on button "Cancel" at bounding box center [528, 575] width 48 height 22
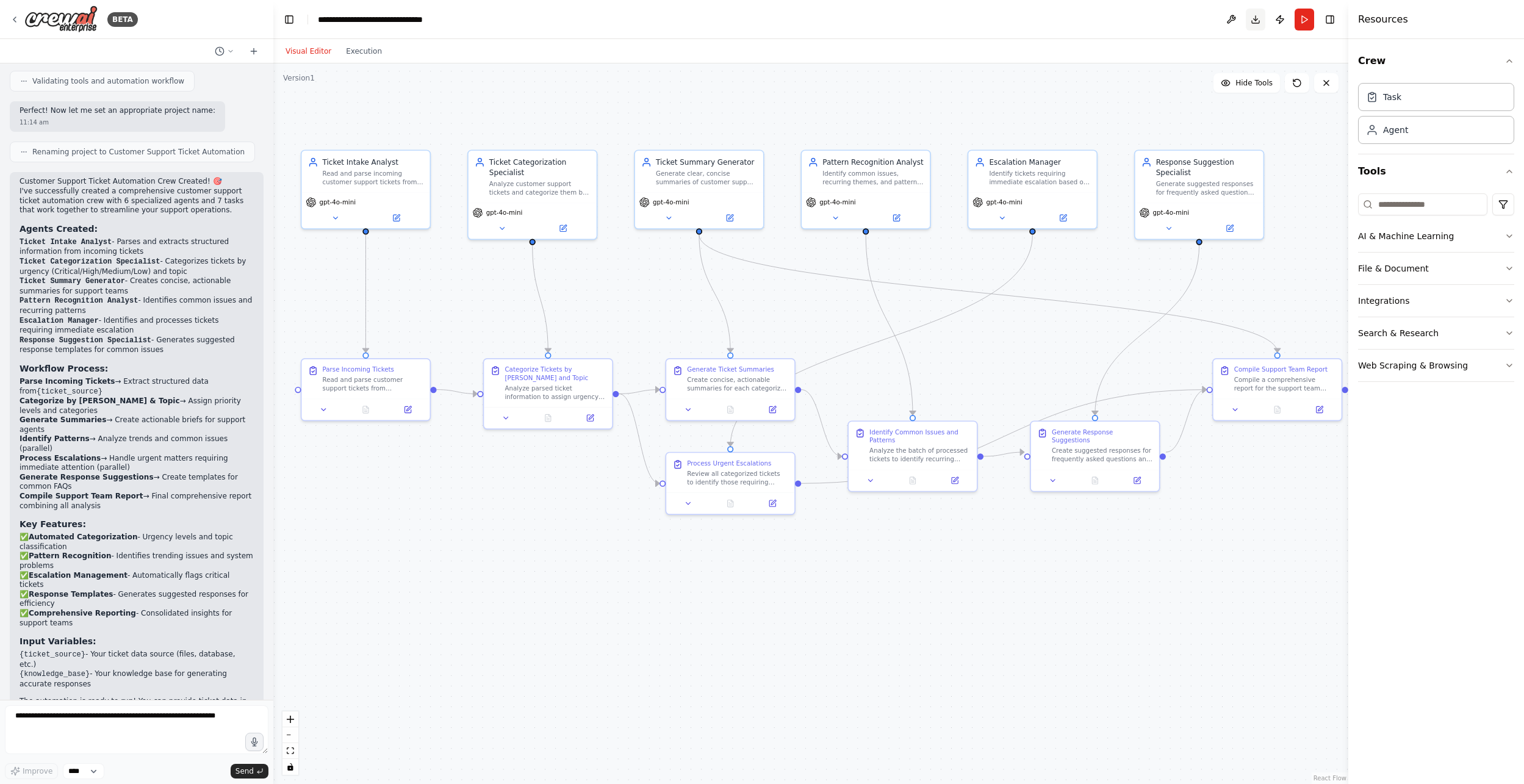
click at [1028, 20] on button "Download" at bounding box center [1255, 19] width 19 height 22
click at [1028, 19] on button "Download" at bounding box center [1255, 19] width 19 height 22
click at [1028, 21] on button "Publish" at bounding box center [1280, 19] width 19 height 22
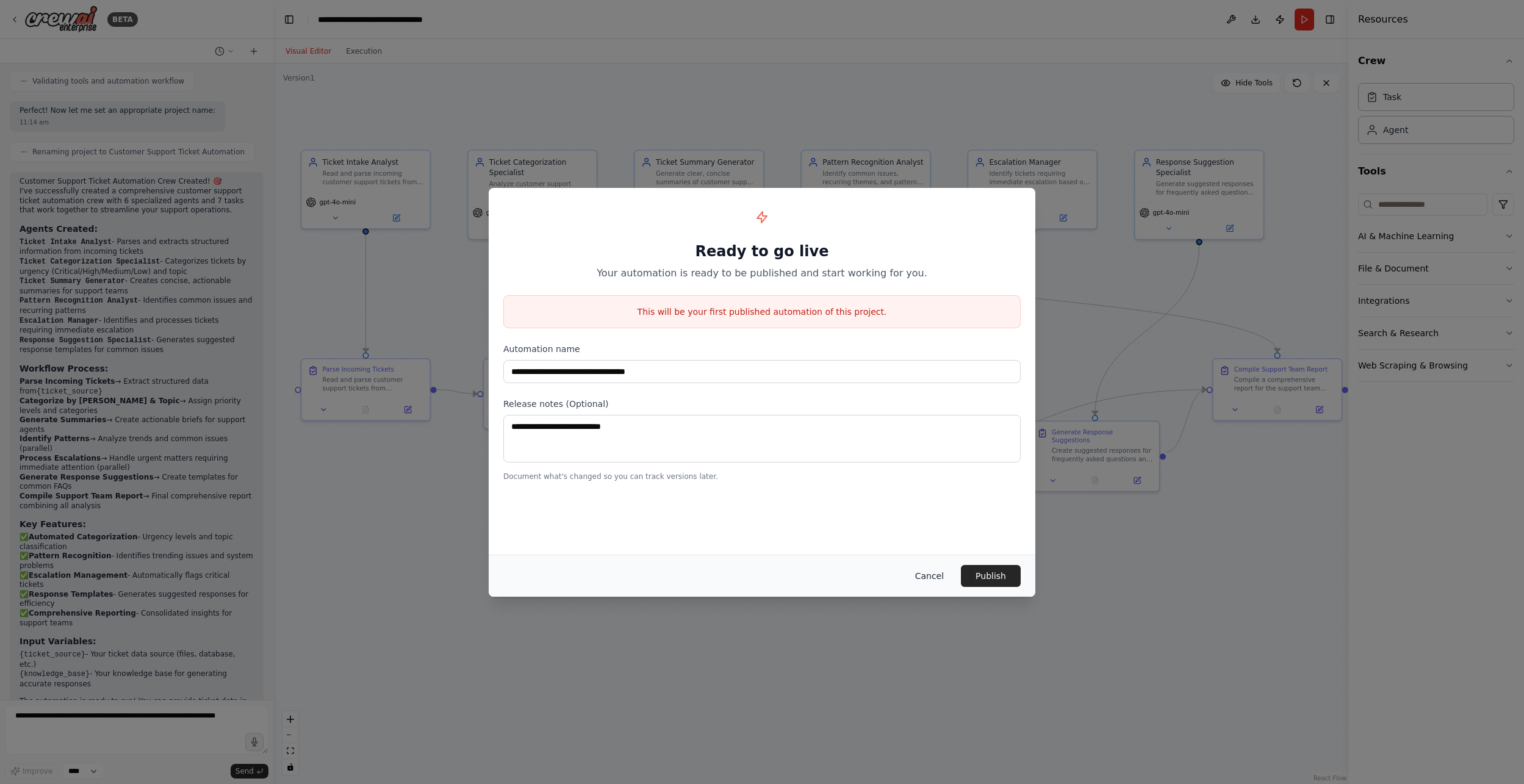
click at [936, 578] on button "Cancel" at bounding box center [930, 575] width 48 height 22
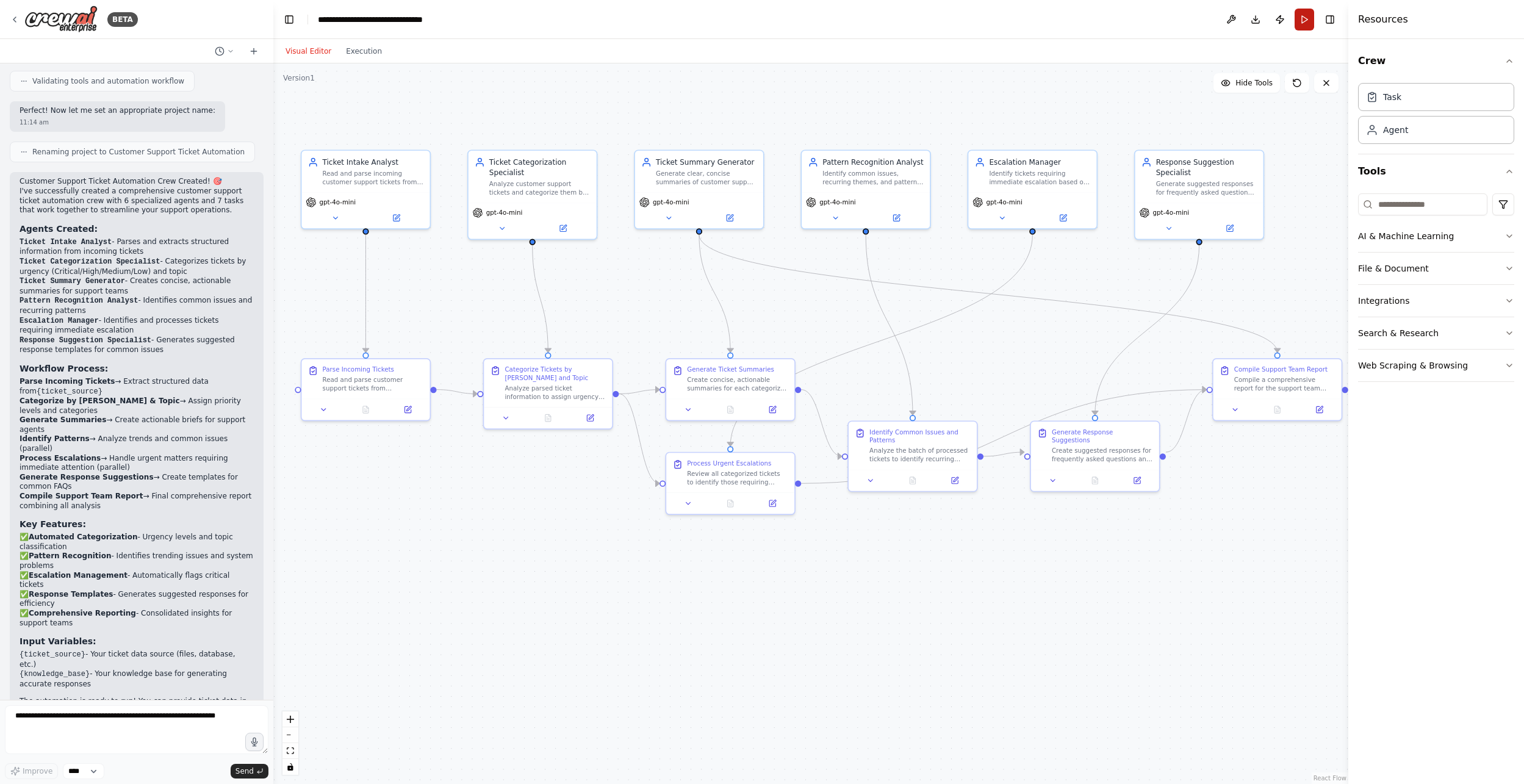
click at [1028, 19] on button "Run" at bounding box center [1304, 19] width 19 height 22
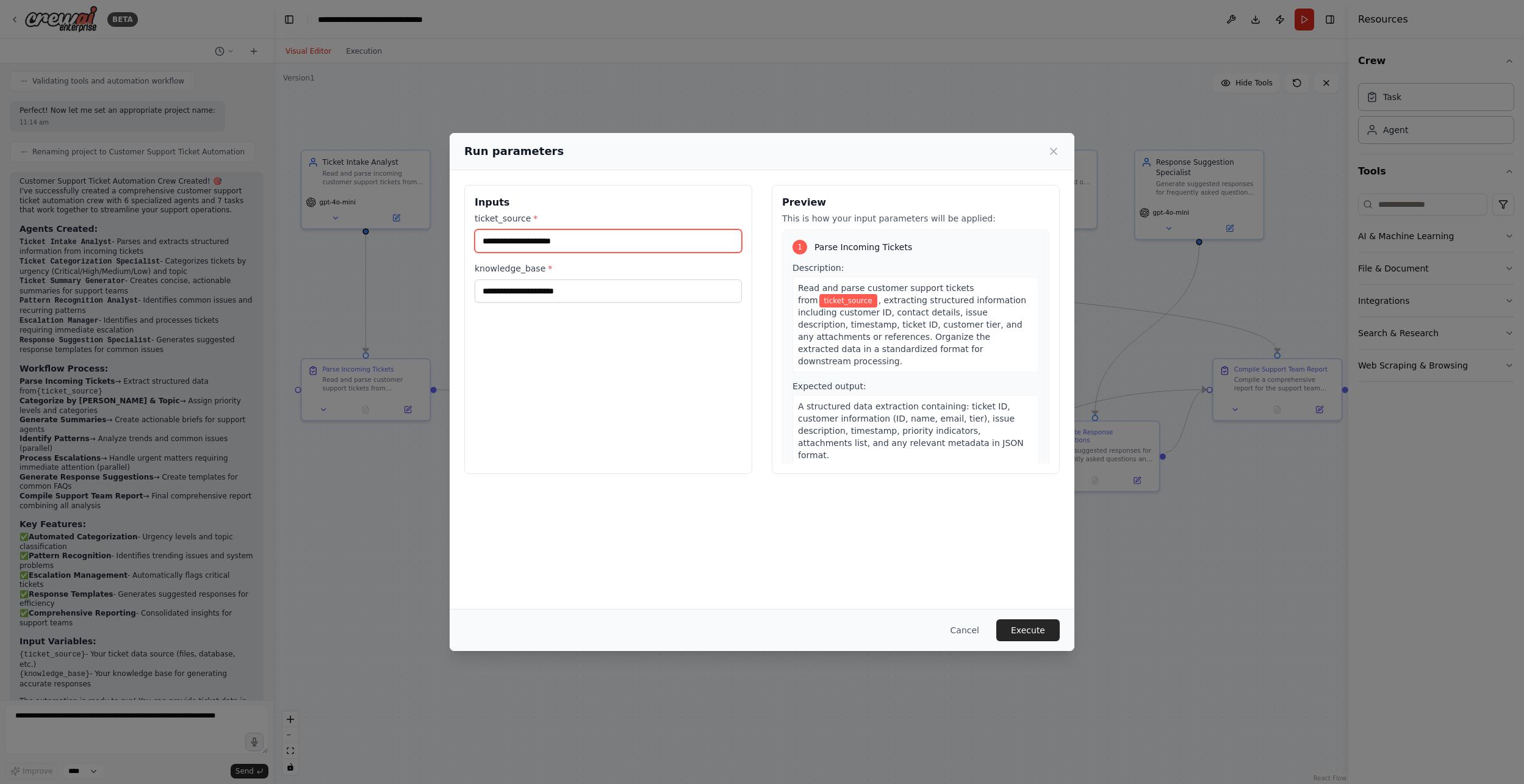
click at [552, 246] on input "ticket_source *" at bounding box center [608, 241] width 267 height 23
type input "******"
drag, startPoint x: 540, startPoint y: 242, endPoint x: 402, endPoint y: 236, distance: 138.1
click at [402, 236] on div "Run parameters Inputs ticket_source * ****** knowledge_base * Preview This is h…" at bounding box center [762, 392] width 1524 height 784
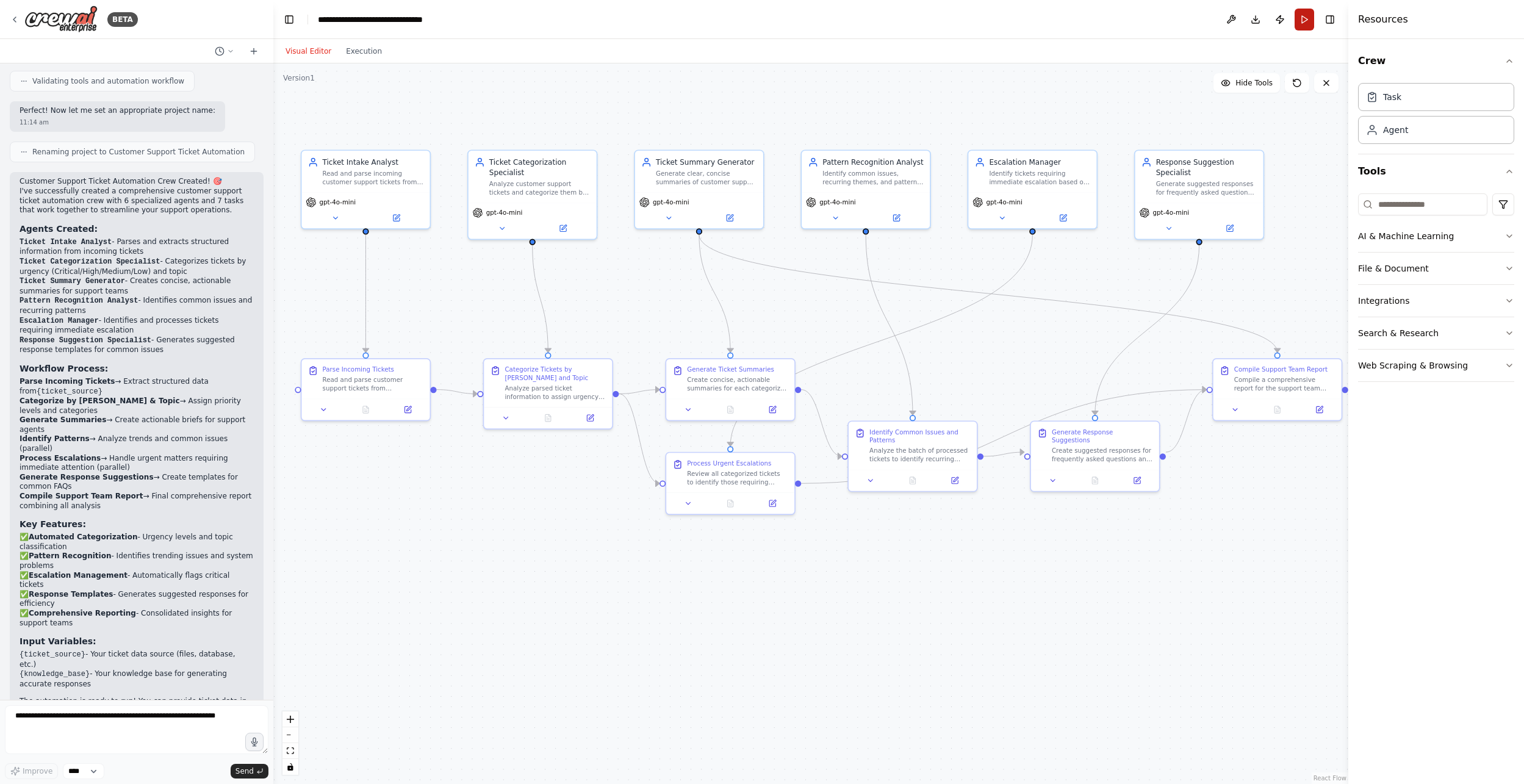
click at [1028, 17] on button "Run" at bounding box center [1304, 19] width 19 height 22
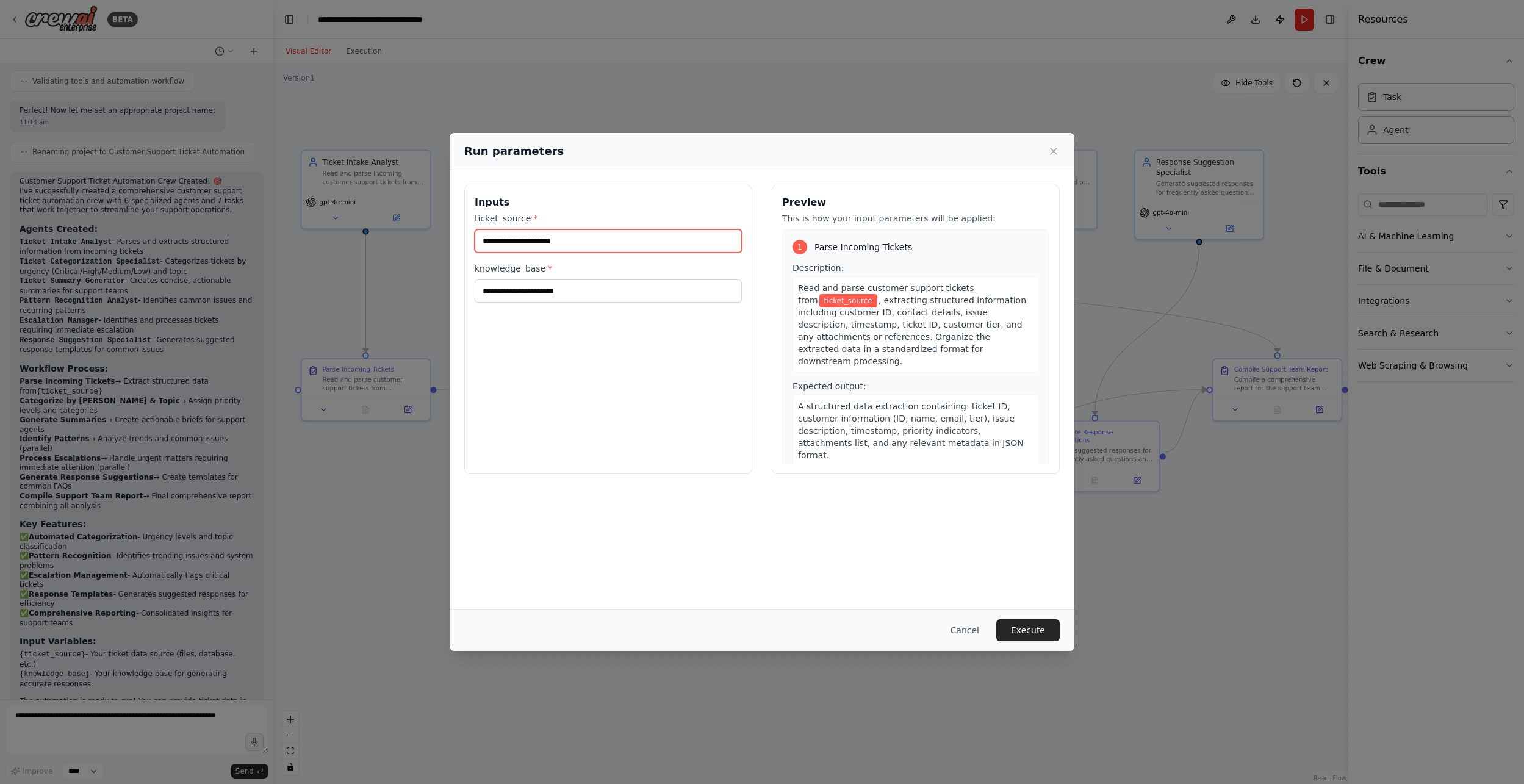
click at [550, 240] on input "ticket_source *" at bounding box center [608, 241] width 267 height 23
click at [971, 632] on button "Cancel" at bounding box center [964, 629] width 48 height 22
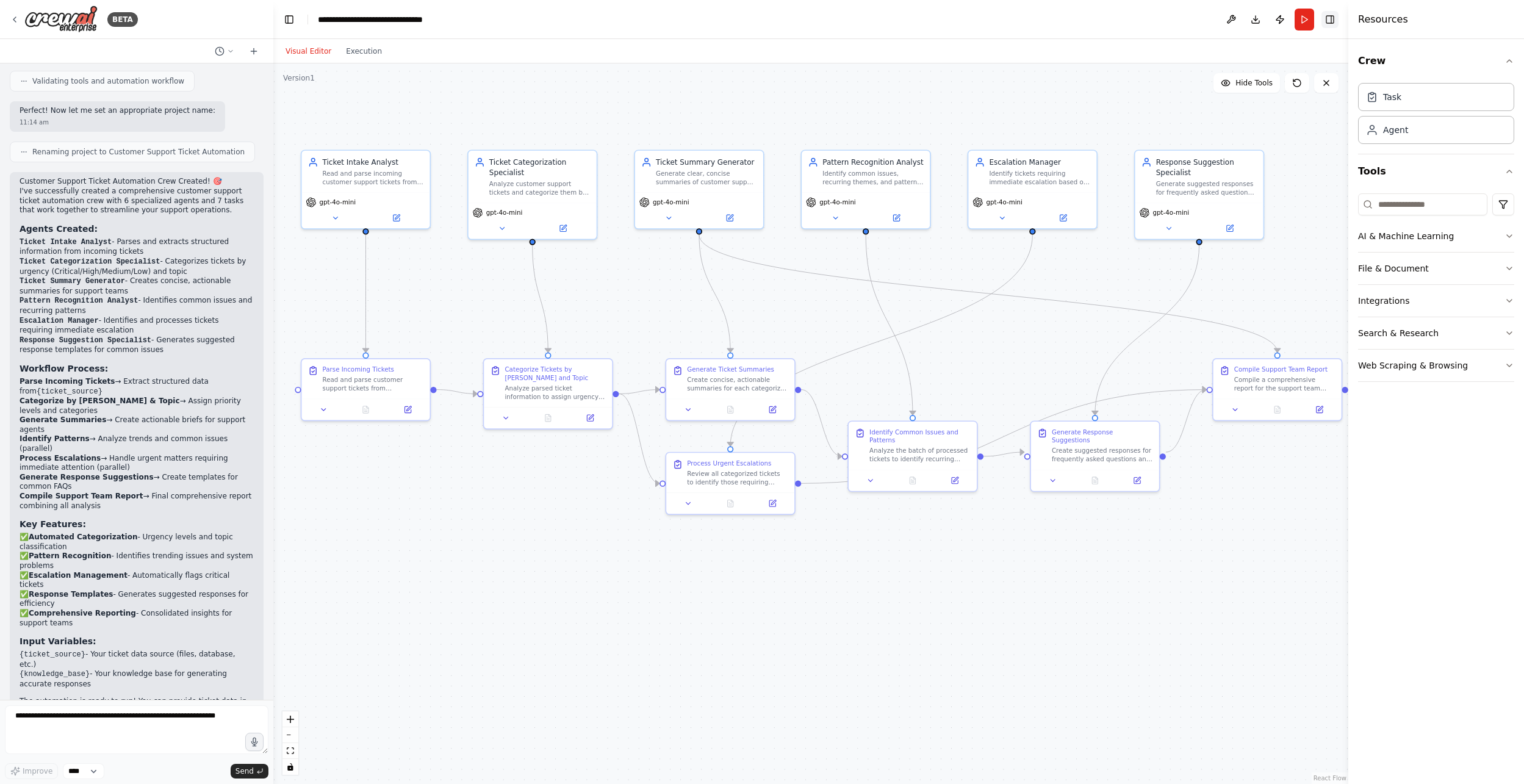
click at [1028, 19] on button "Toggle Right Sidebar" at bounding box center [1330, 19] width 17 height 17
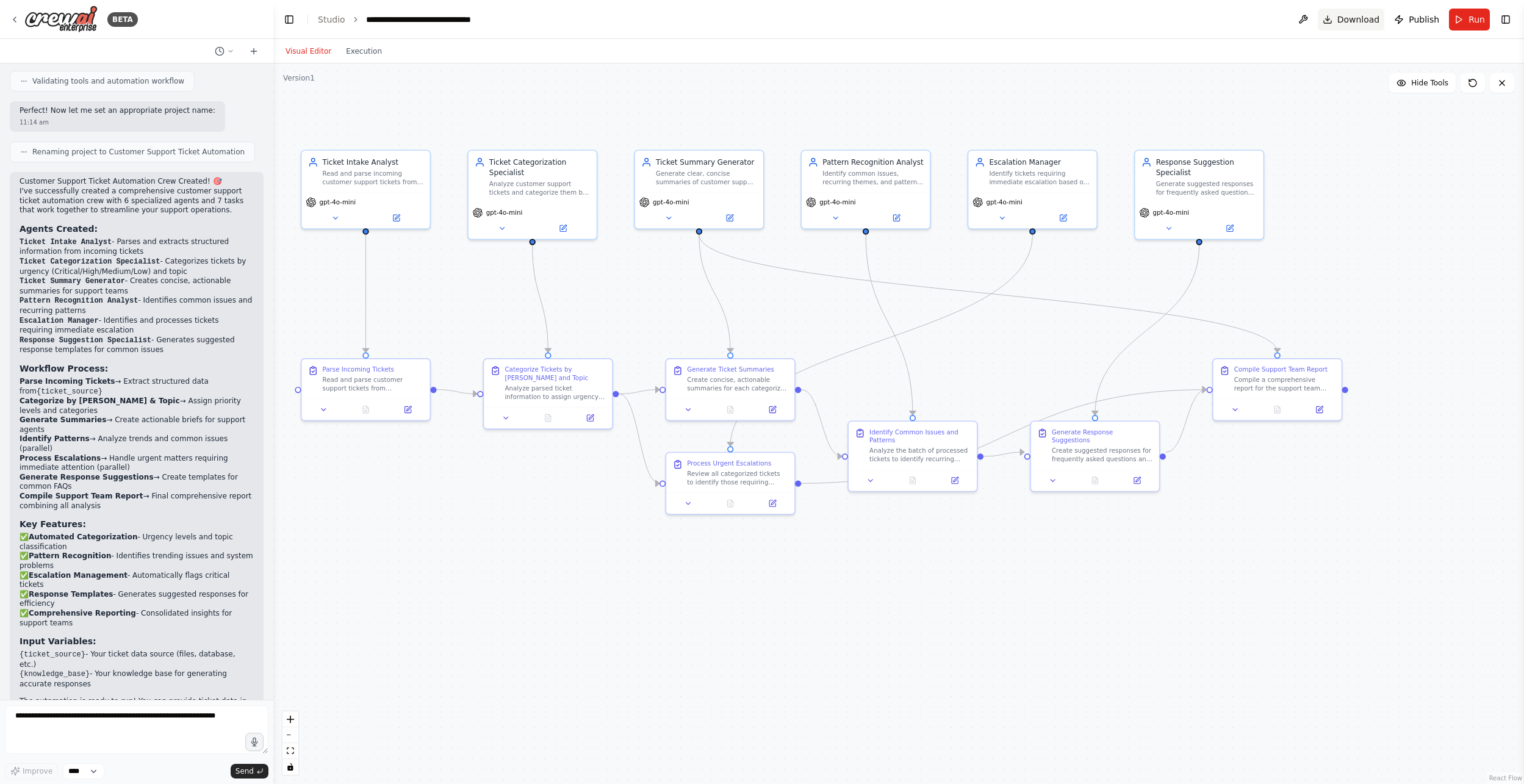
click at [1028, 21] on span "Download" at bounding box center [1358, 19] width 43 height 13
click at [1028, 18] on button at bounding box center [1303, 19] width 19 height 22
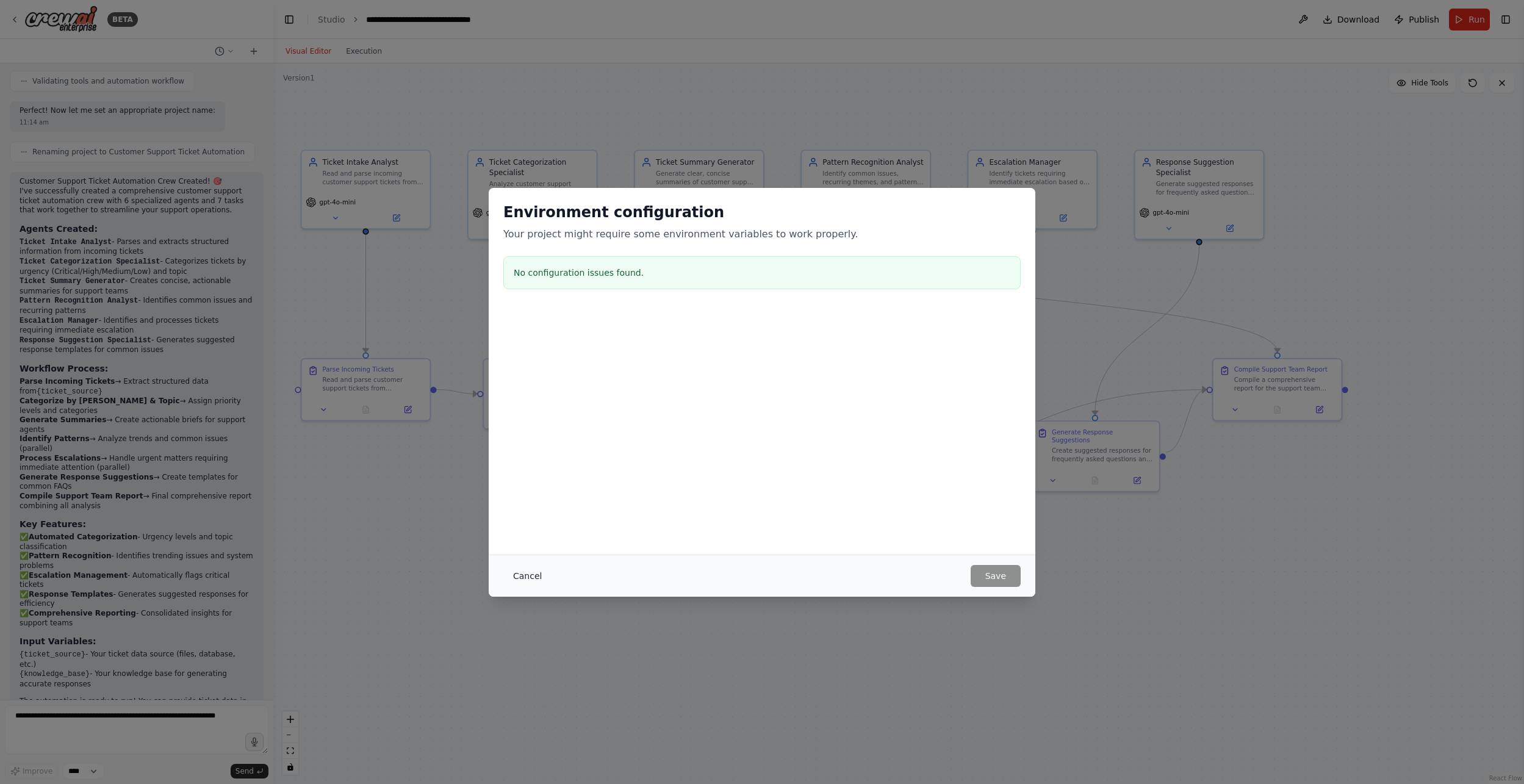
click at [510, 573] on button "Cancel" at bounding box center [528, 575] width 48 height 22
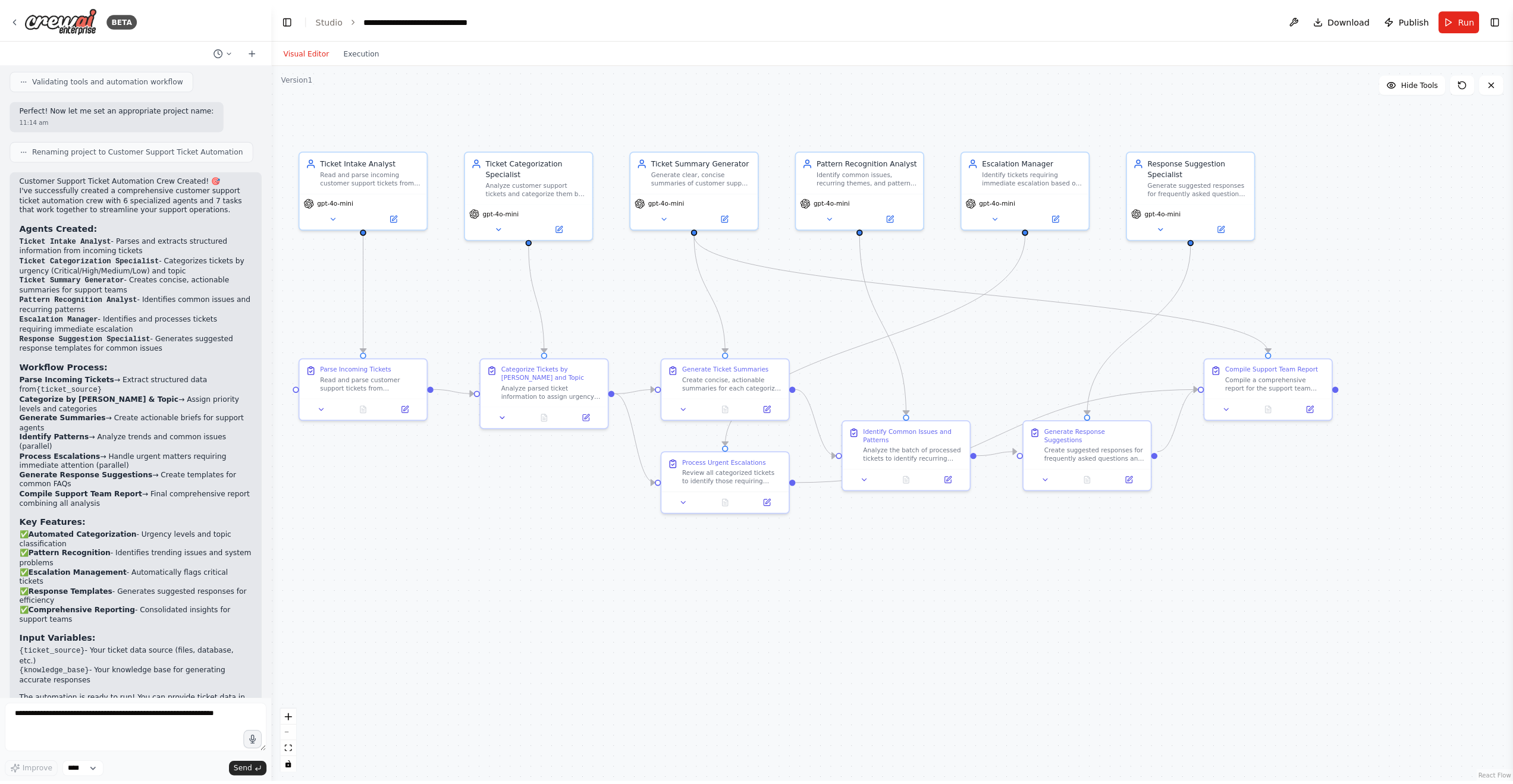
scroll to position [1309, 0]
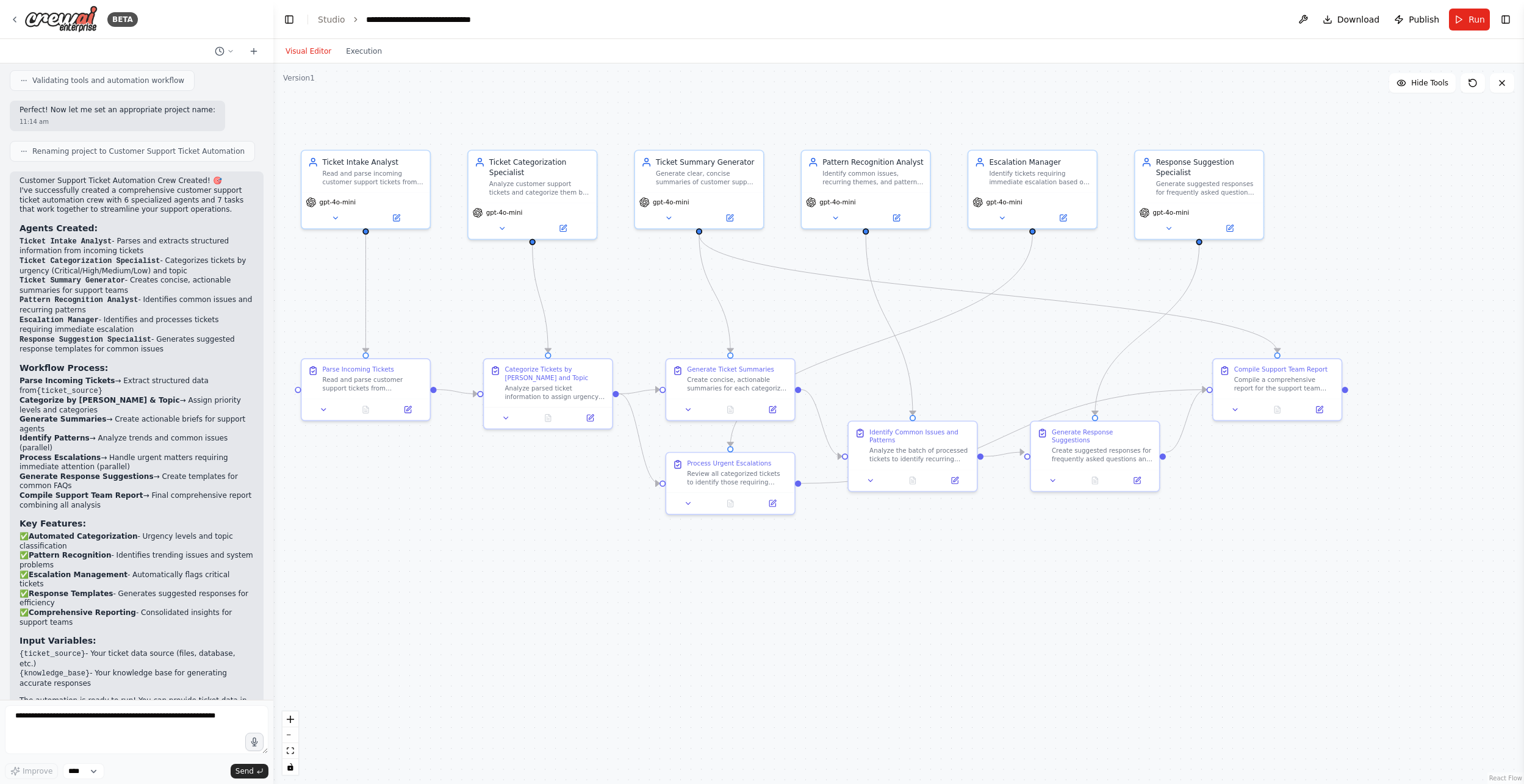
click at [512, 562] on div ".deletable-edge-delete-btn { width: 20px; height: 20px; border: 0px solid #ffff…" at bounding box center [899, 424] width 1251 height 720
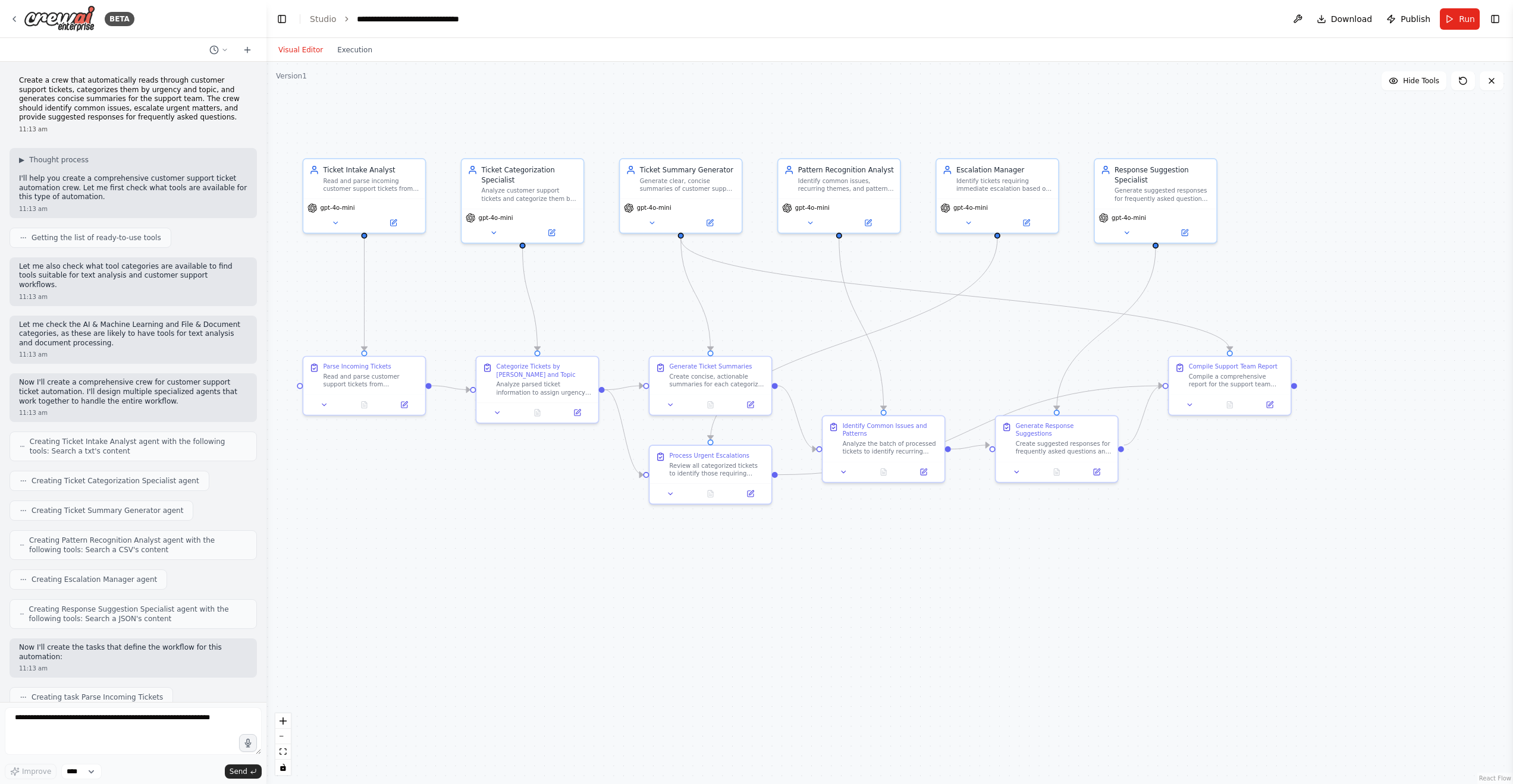
scroll to position [0, 0]
drag, startPoint x: 20, startPoint y: 79, endPoint x: 63, endPoint y: 79, distance: 43.0
click at [63, 79] on p "Create a crew that automatically reads through customer support tickets, catego…" at bounding box center [133, 99] width 228 height 46
drag, startPoint x: 91, startPoint y: 78, endPoint x: 46, endPoint y: 89, distance: 46.3
click at [46, 89] on p "Create a crew that automatically reads through customer support tickets, catego…" at bounding box center [133, 99] width 228 height 46
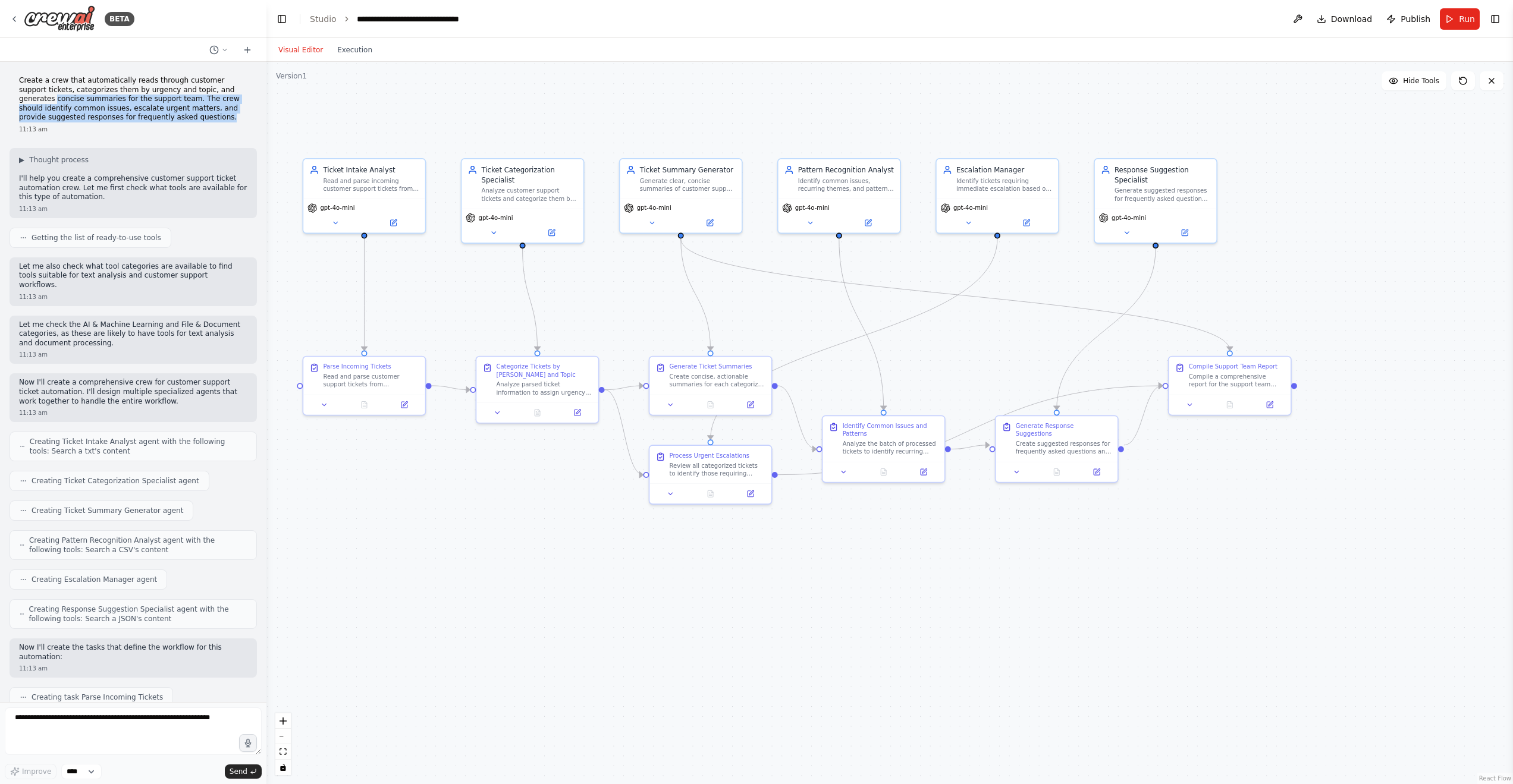
drag, startPoint x: 20, startPoint y: 101, endPoint x: 185, endPoint y: 117, distance: 165.8
click at [185, 117] on p "Create a crew that automatically reads through customer support tickets, catego…" at bounding box center [133, 99] width 228 height 46
click at [1002, 15] on button "Run" at bounding box center [1459, 19] width 40 height 22
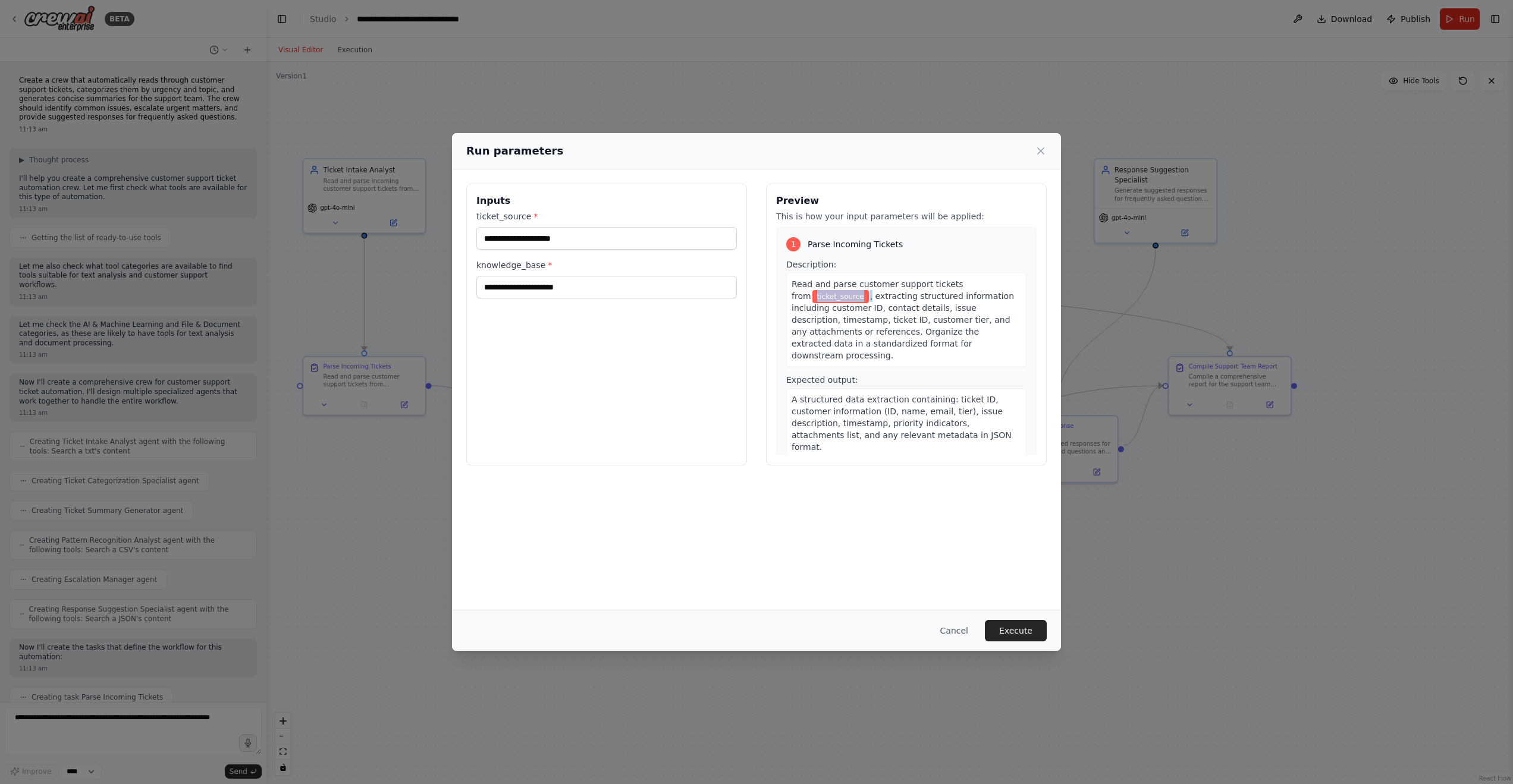
drag, startPoint x: 798, startPoint y: 297, endPoint x: 851, endPoint y: 299, distance: 53.0
click at [851, 298] on div "Read and parse customer support tickets from ticket_source , extracting structu…" at bounding box center [906, 320] width 241 height 94
drag, startPoint x: 1044, startPoint y: 145, endPoint x: 1019, endPoint y: 242, distance: 100.2
click at [1002, 145] on icon at bounding box center [1040, 151] width 12 height 12
